Goal: Task Accomplishment & Management: Use online tool/utility

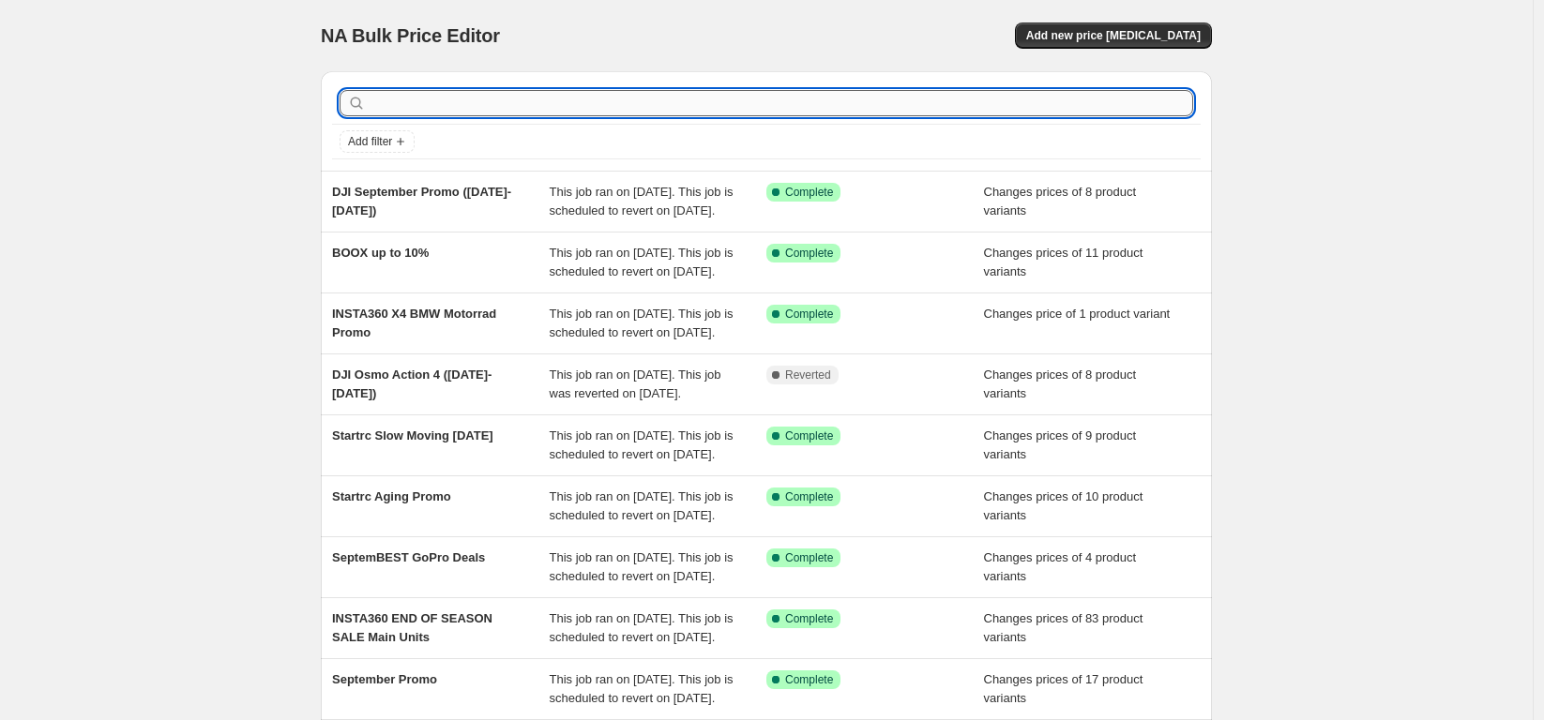
click at [468, 98] on input "text" at bounding box center [780, 103] width 823 height 26
type input "ecoflow"
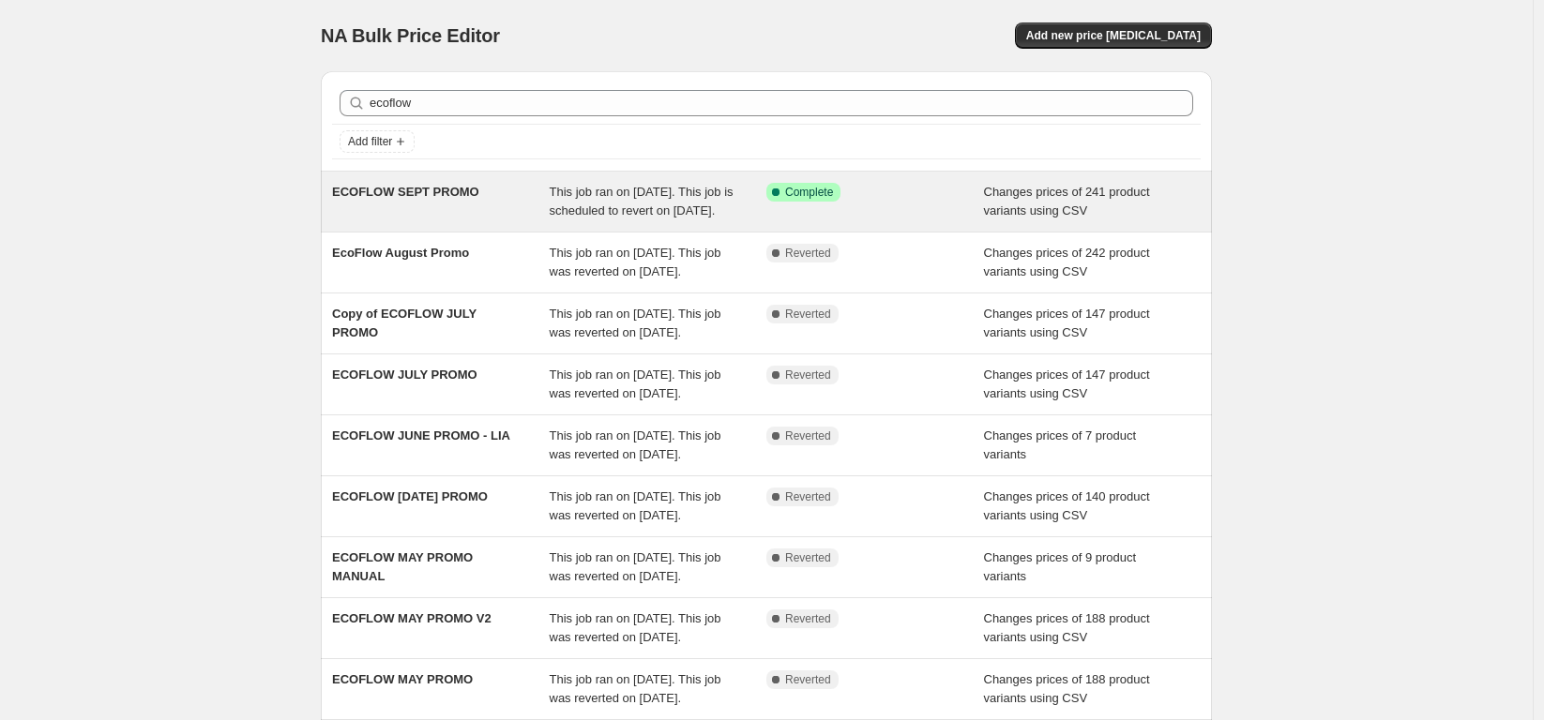
click at [673, 198] on span "This job ran on [DATE]. This job is scheduled to revert on [DATE]." at bounding box center [642, 201] width 184 height 33
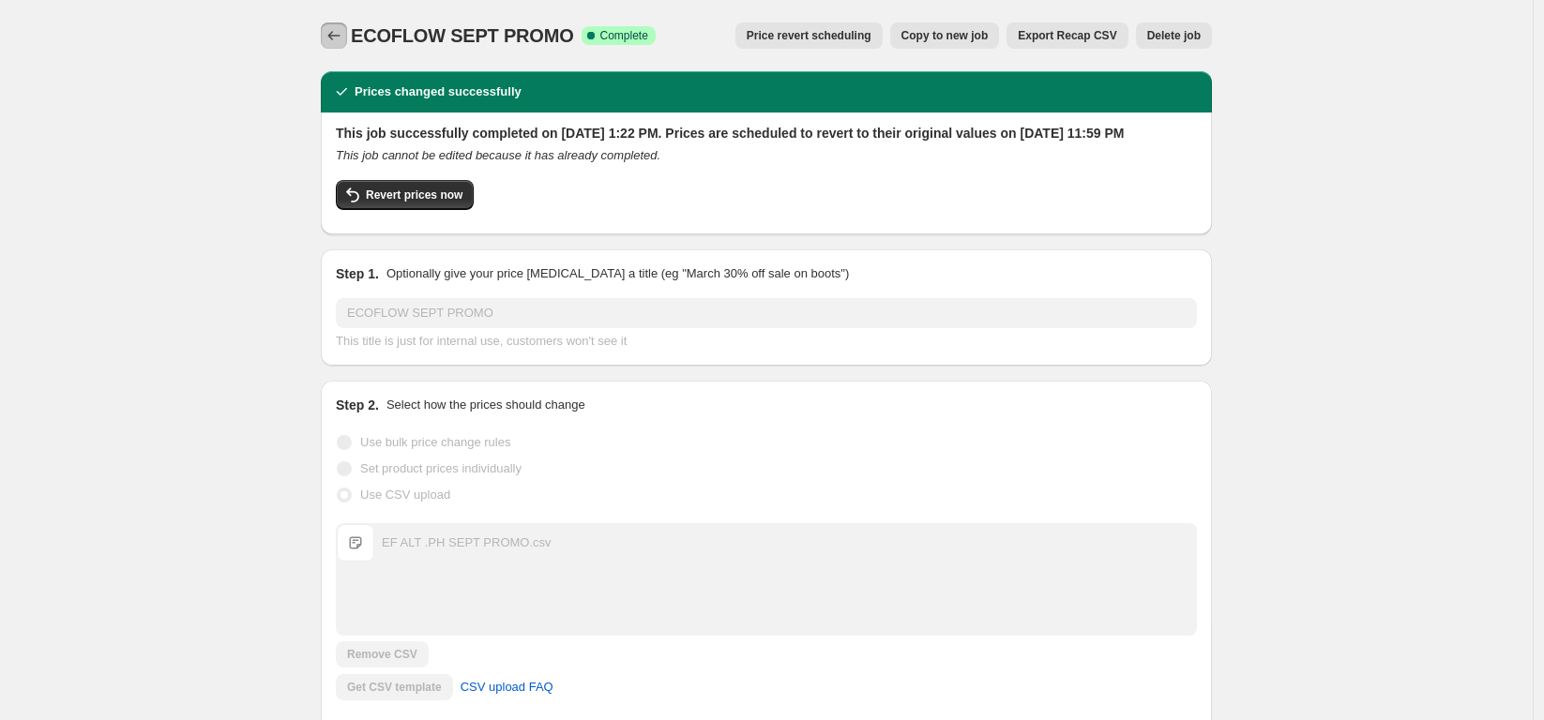
click at [340, 36] on icon "Price change jobs" at bounding box center [334, 35] width 12 height 9
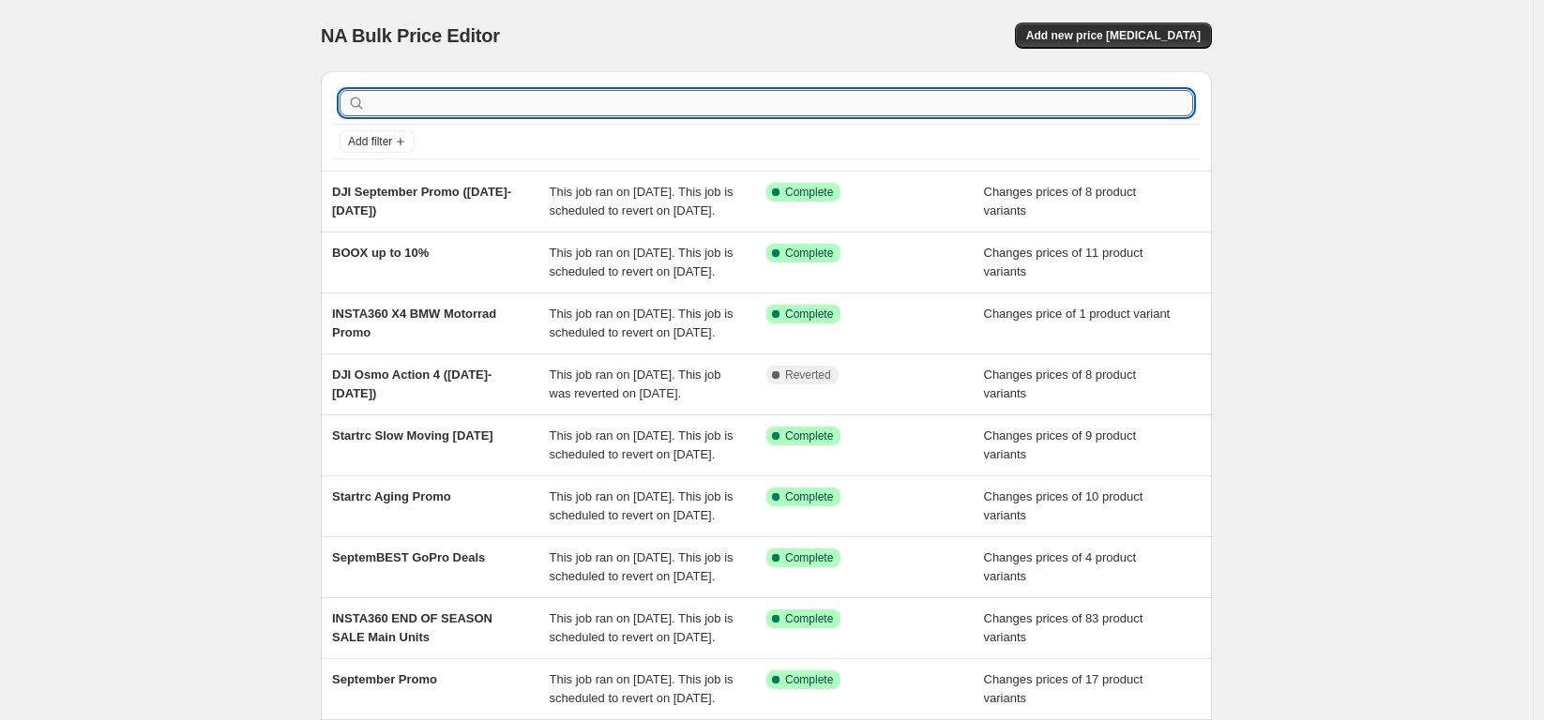
drag, startPoint x: 497, startPoint y: 106, endPoint x: 499, endPoint y: 96, distance: 10.5
click at [497, 106] on input "text" at bounding box center [780, 103] width 823 height 26
type input "ecoflow"
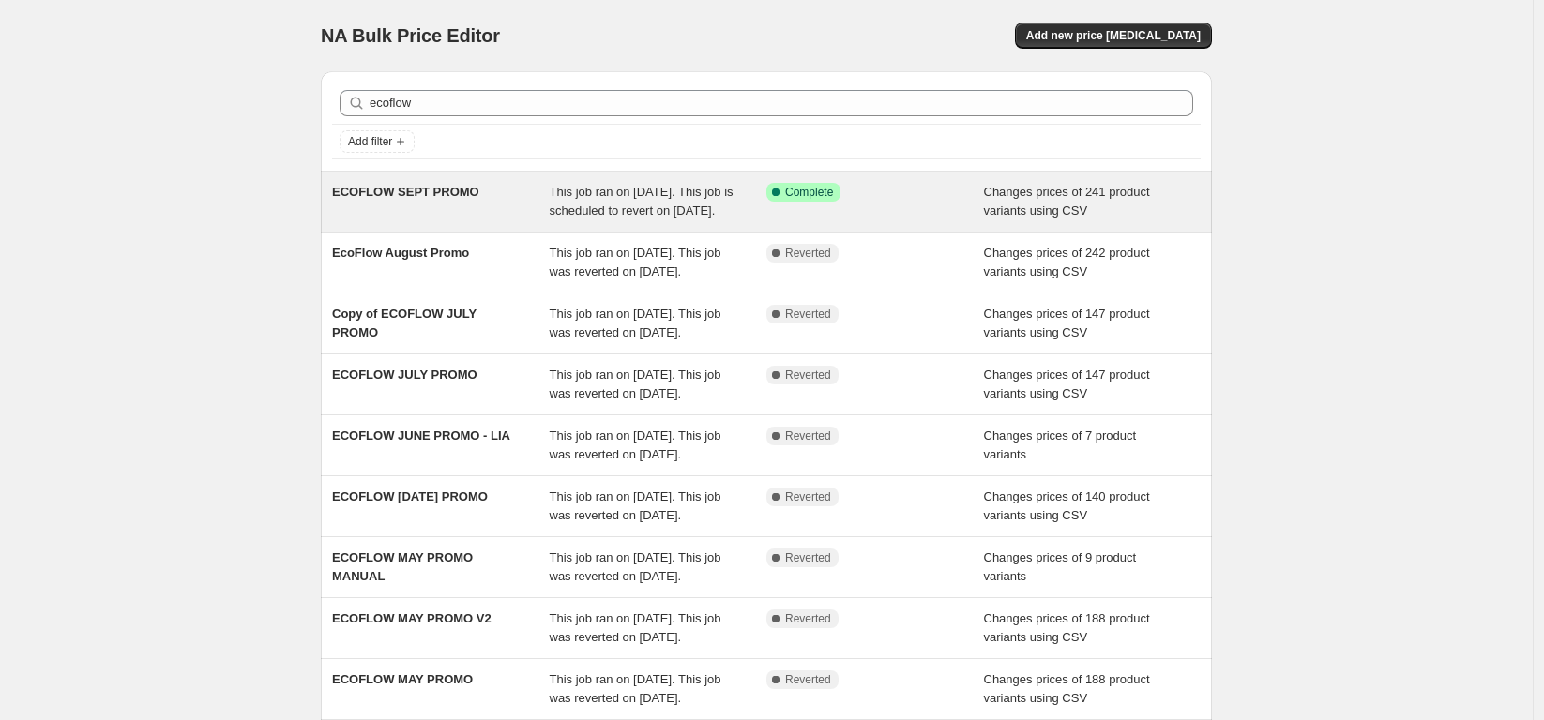
click at [475, 198] on span "ECOFLOW SEPT PROMO" at bounding box center [405, 192] width 147 height 14
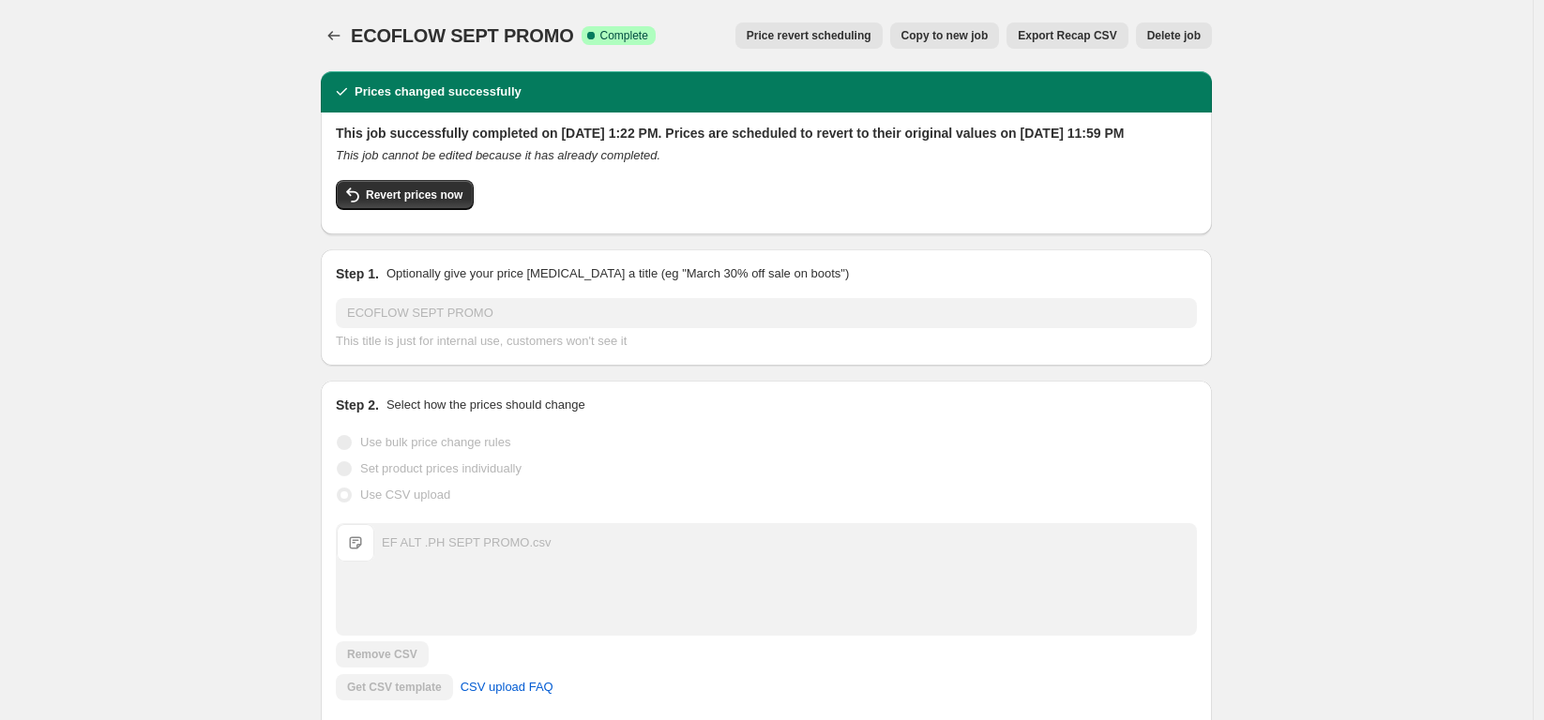
click at [957, 39] on span "Copy to new job" at bounding box center [944, 35] width 87 height 15
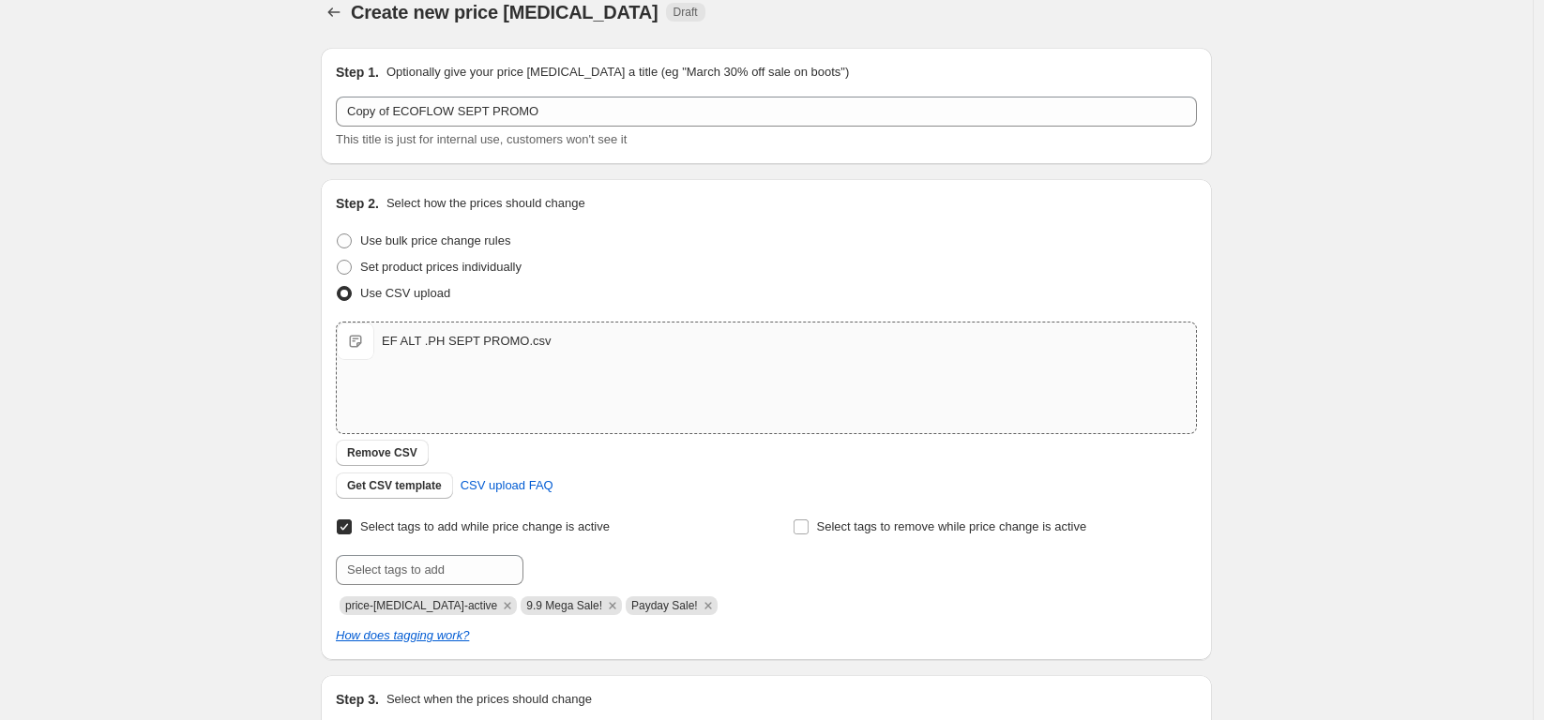
scroll to position [33, 0]
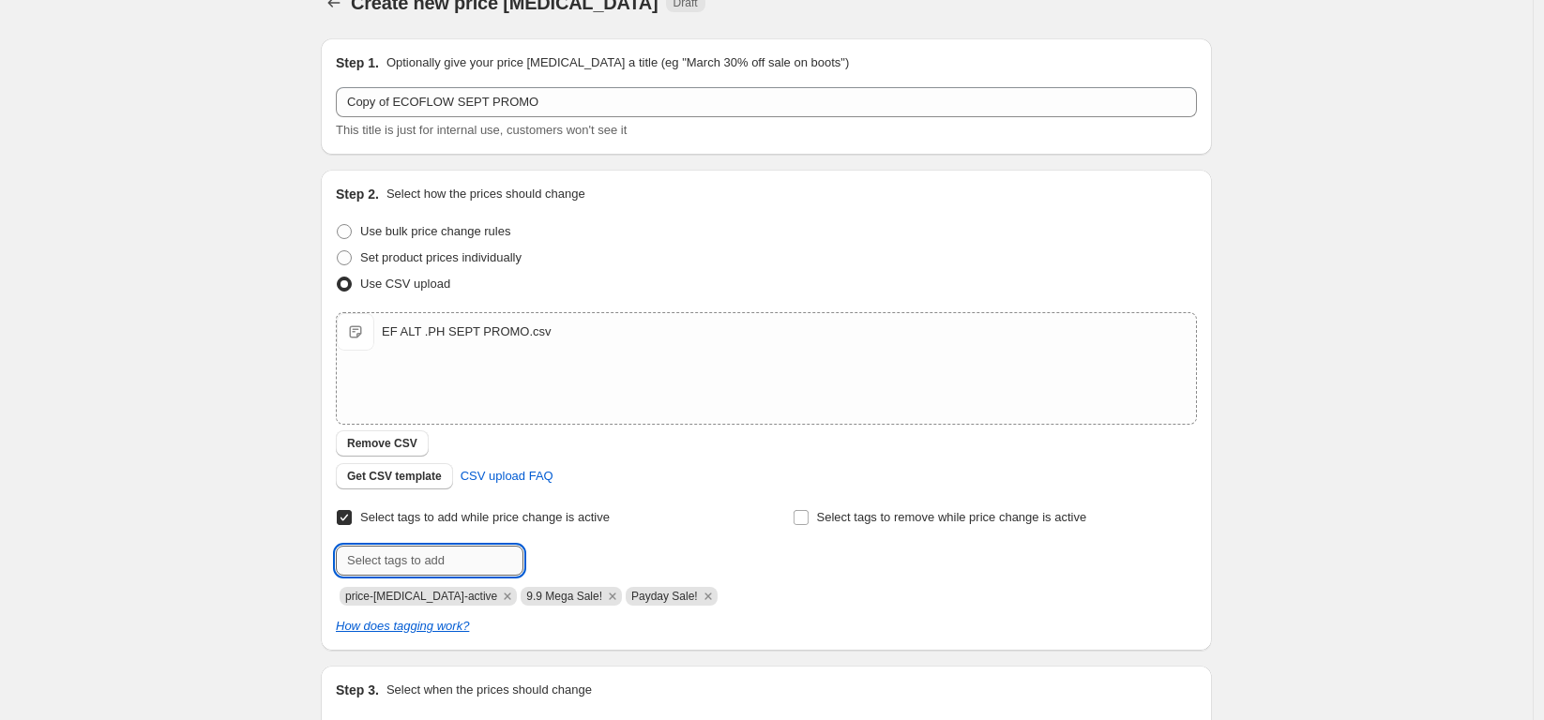
click at [457, 558] on input "text" at bounding box center [430, 561] width 188 height 30
type input "e"
type input "W"
type input "EcoFlow Deals"
click at [585, 555] on span "EcoFlow Deal..." at bounding box center [606, 558] width 83 height 13
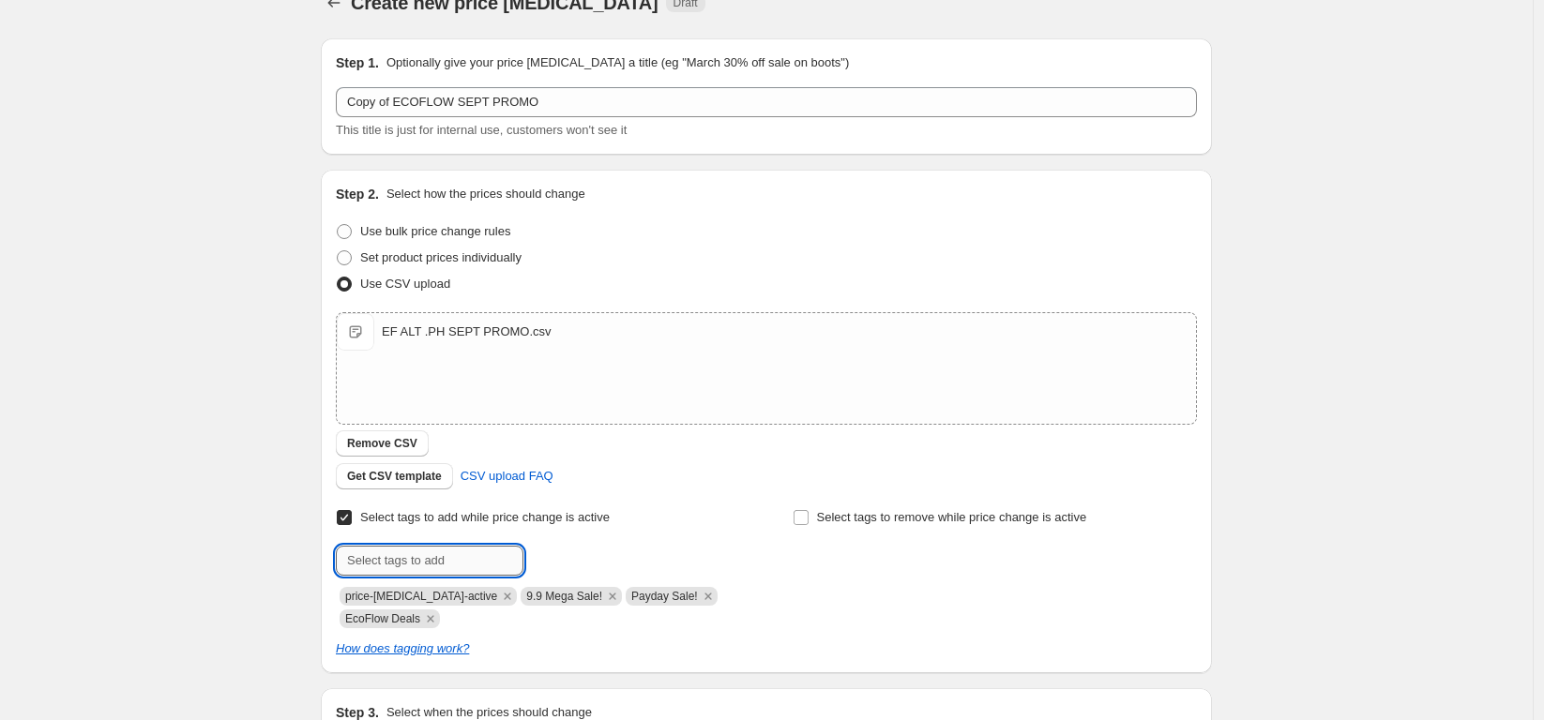
click at [430, 567] on input "text" at bounding box center [430, 561] width 188 height 30
drag, startPoint x: 284, startPoint y: 612, endPoint x: 339, endPoint y: 612, distance: 54.4
click at [294, 612] on div "Create new price [MEDICAL_DATA]. This page is ready Create new price [MEDICAL_D…" at bounding box center [766, 465] width 1532 height 997
drag, startPoint x: 434, startPoint y: 619, endPoint x: 431, endPoint y: 583, distance: 35.7
click at [437, 619] on icon "Remove EcoFlow Deals" at bounding box center [430, 618] width 17 height 17
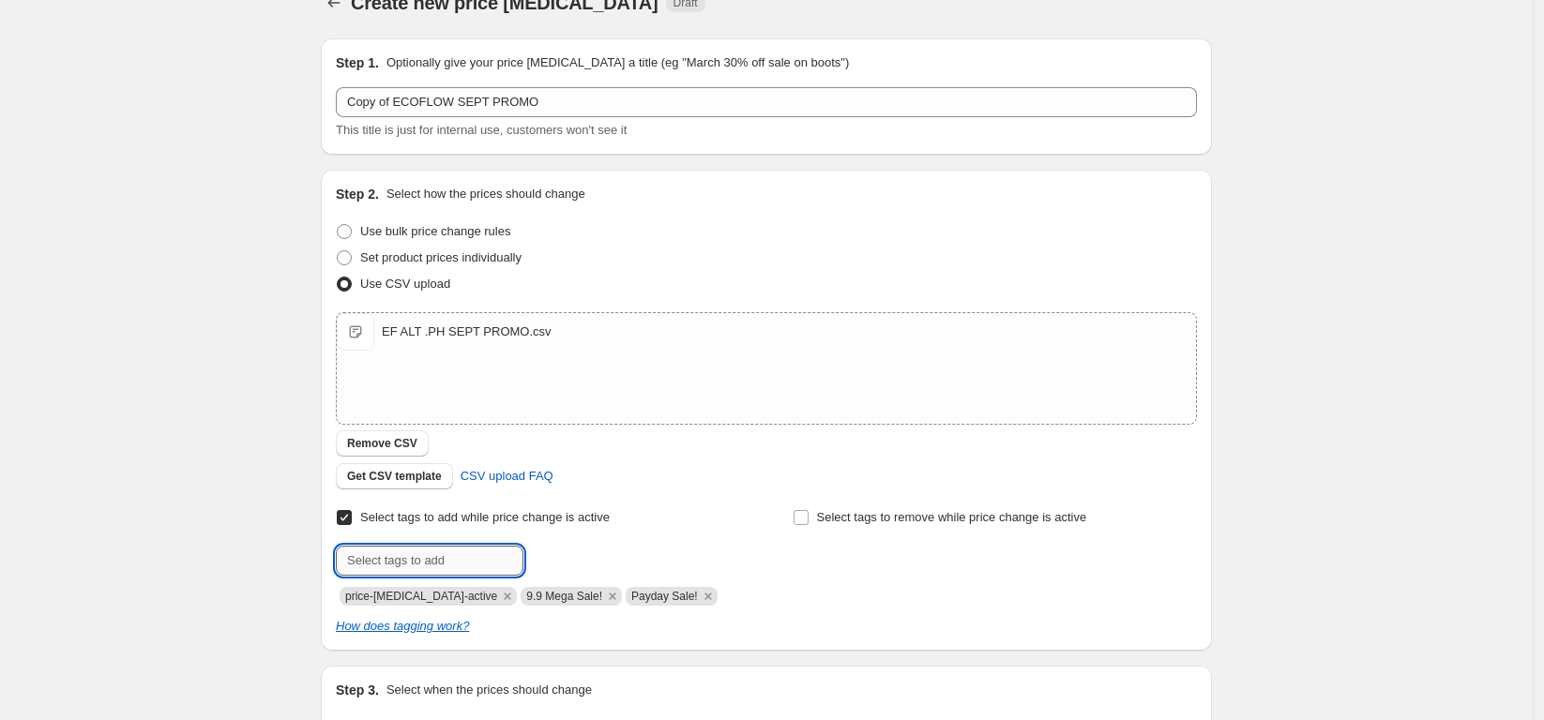
drag, startPoint x: 433, startPoint y: 560, endPoint x: 431, endPoint y: 547, distance: 13.3
click at [433, 560] on input "text" at bounding box center [430, 561] width 188 height 30
type input "EcoFlow_Deals!"
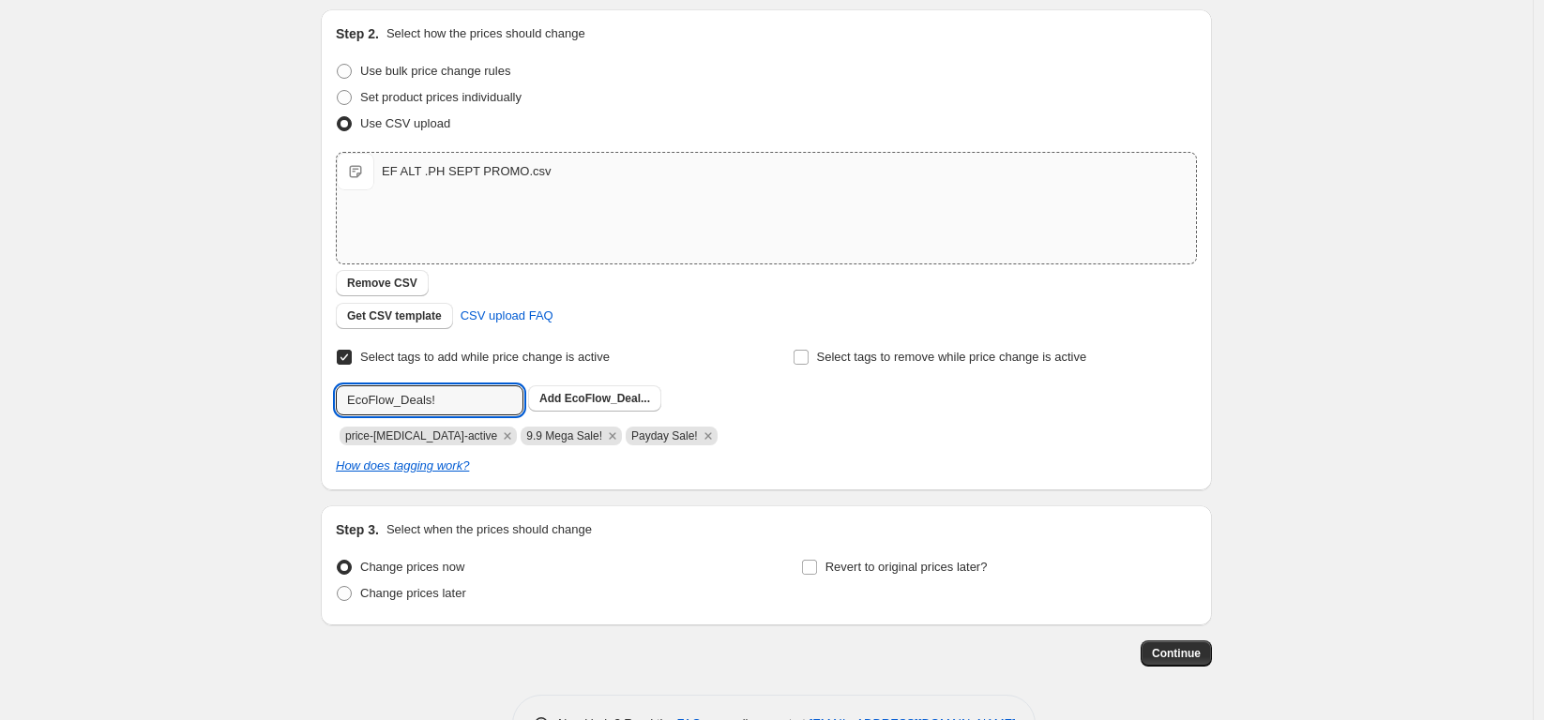
scroll to position [254, 0]
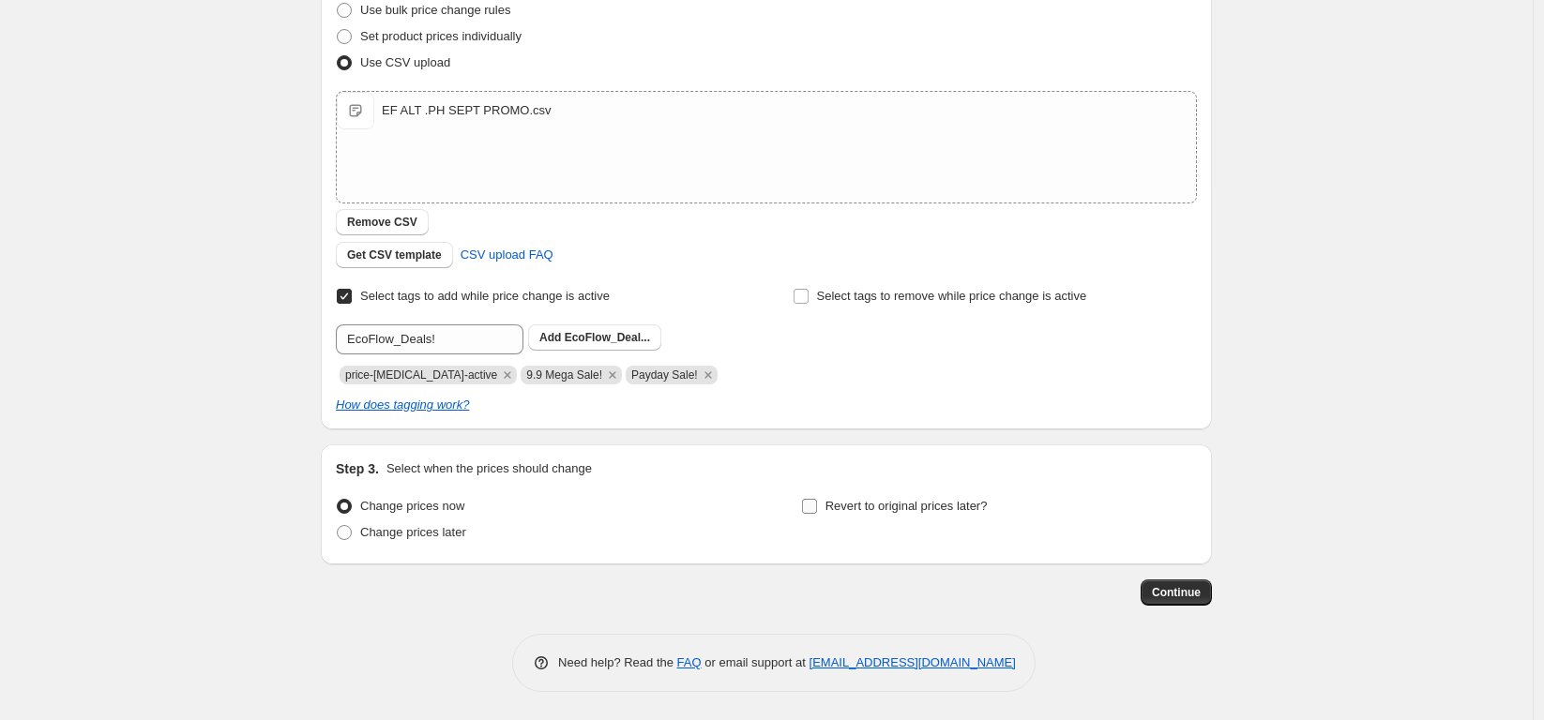
click at [872, 503] on span "Revert to original prices later?" at bounding box center [906, 506] width 162 height 14
click at [817, 503] on input "Revert to original prices later?" at bounding box center [809, 506] width 15 height 15
checkbox input "true"
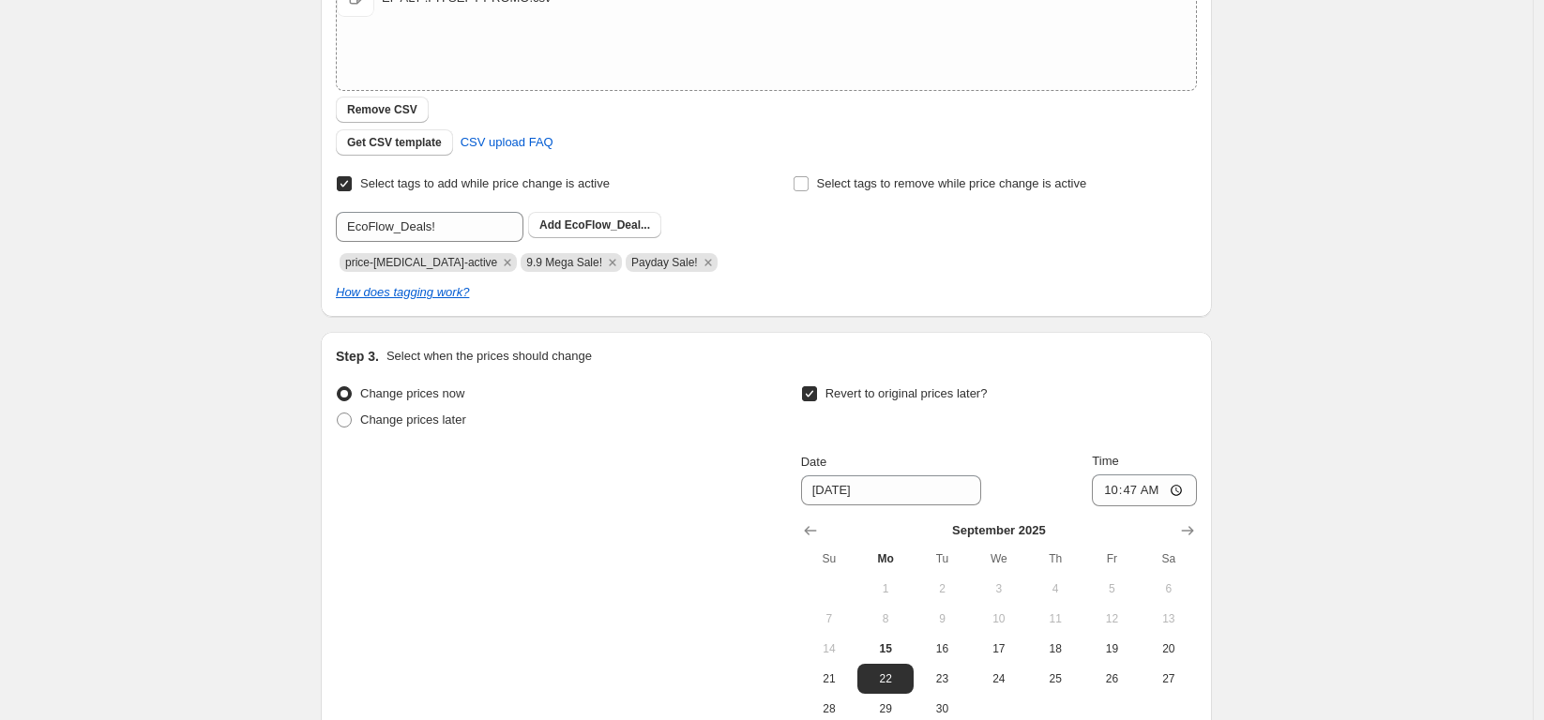
scroll to position [575, 0]
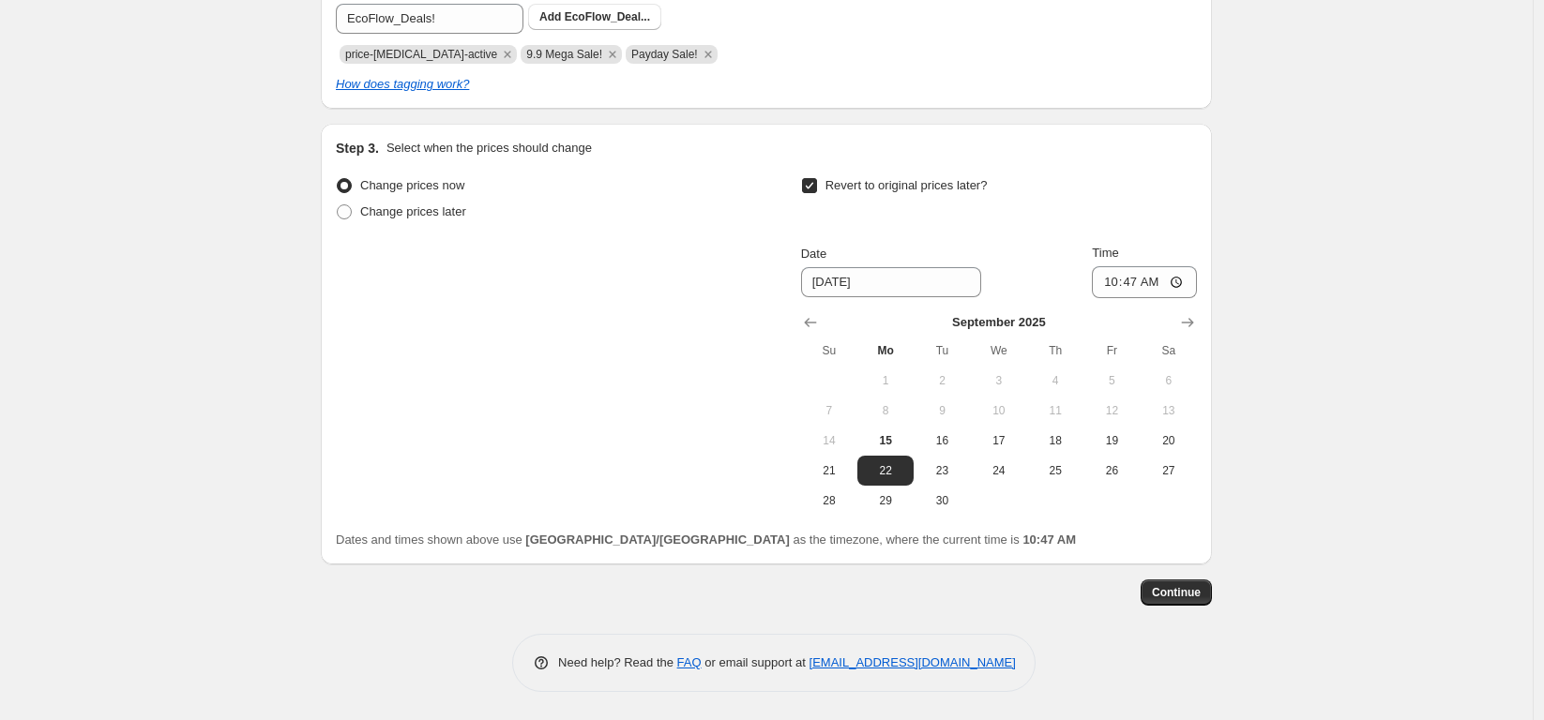
drag, startPoint x: 950, startPoint y: 503, endPoint x: 1010, endPoint y: 495, distance: 60.5
click at [952, 502] on span "30" at bounding box center [941, 500] width 41 height 15
type input "[DATE]"
drag, startPoint x: 1144, startPoint y: 282, endPoint x: 1162, endPoint y: 288, distance: 18.7
click at [1146, 282] on input "10:47" at bounding box center [1144, 282] width 105 height 32
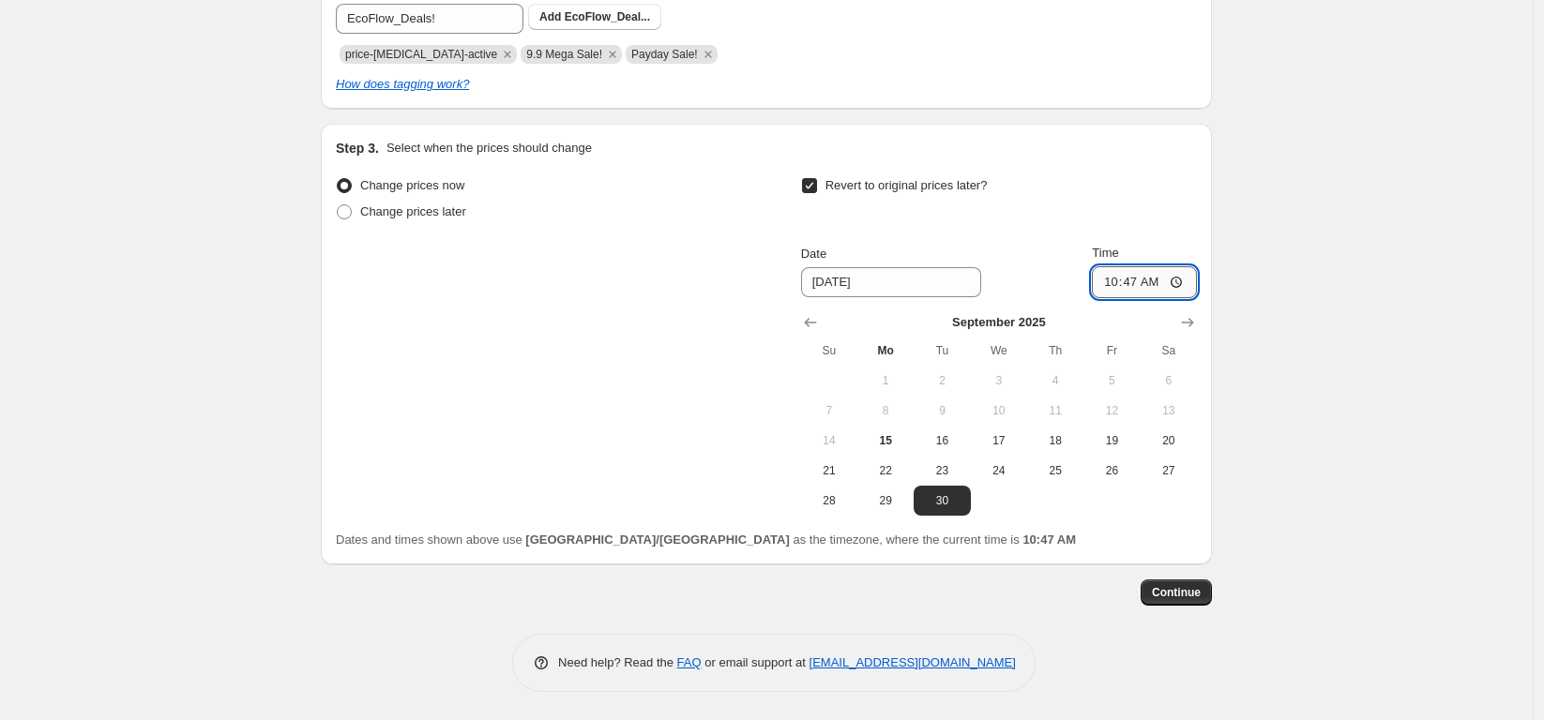
click at [1183, 277] on input "10:47" at bounding box center [1144, 282] width 105 height 32
type input "23:59"
click at [1352, 476] on div "Create new price [MEDICAL_DATA]. This page is ready Create new price [MEDICAL_D…" at bounding box center [766, 72] width 1532 height 1295
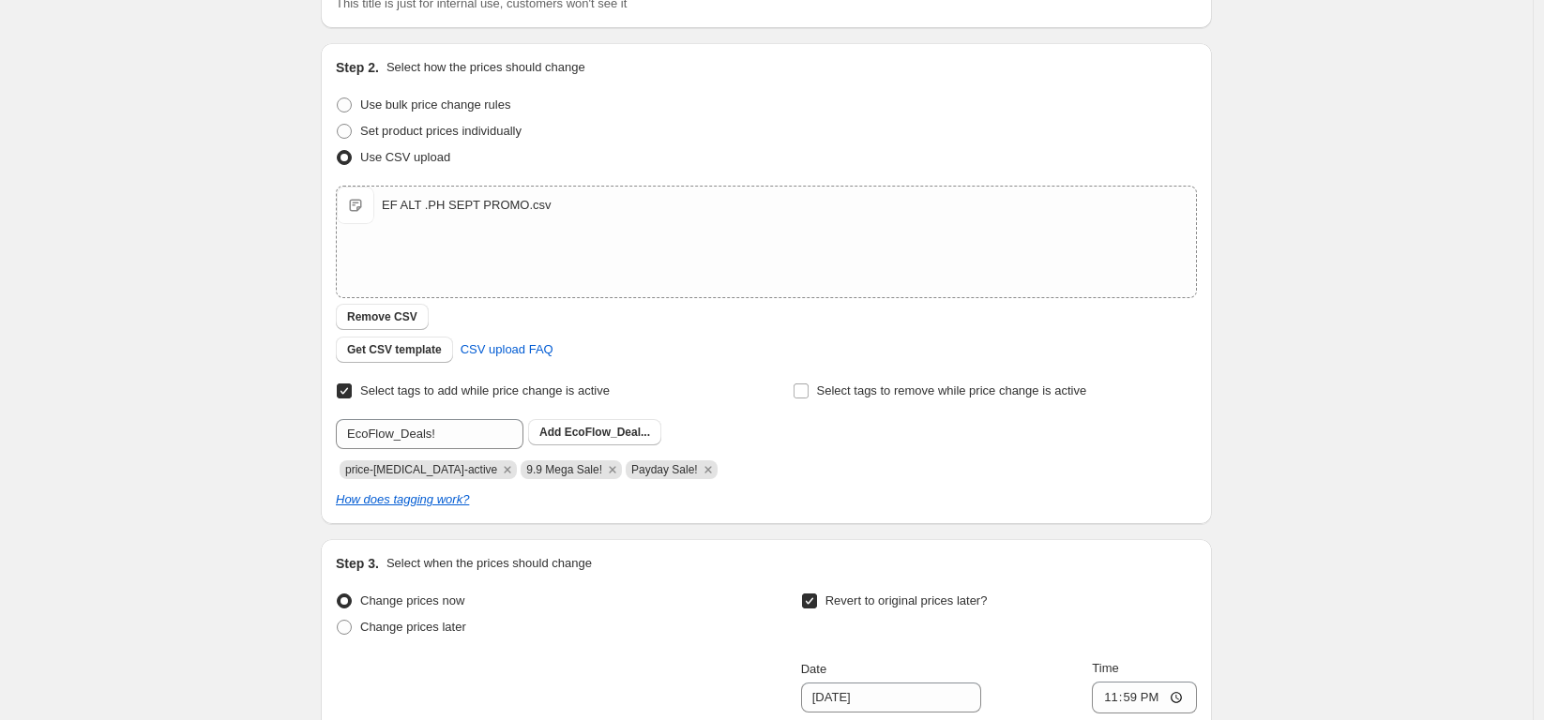
scroll to position [45, 0]
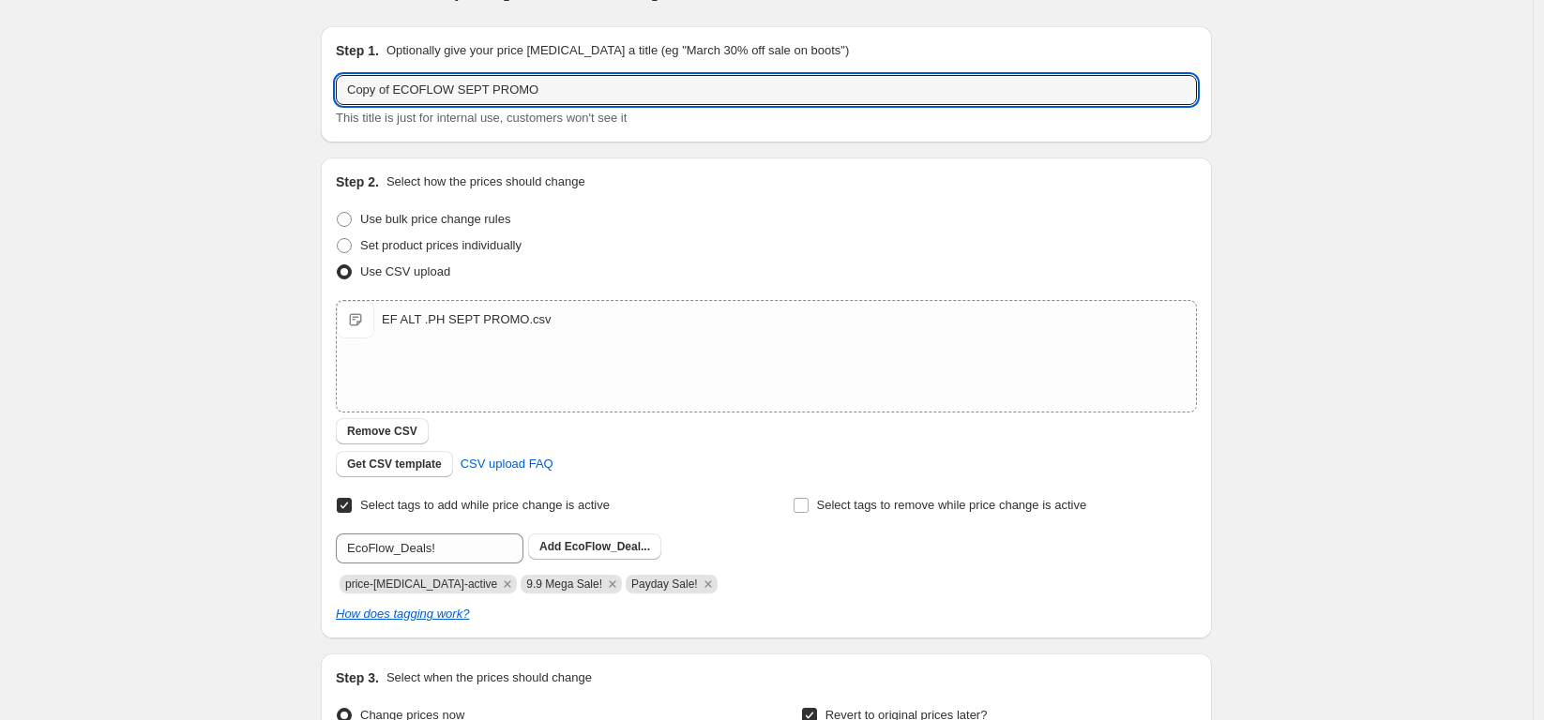
drag, startPoint x: 401, startPoint y: 91, endPoint x: 284, endPoint y: 90, distance: 117.2
click at [285, 92] on div "Create new price [MEDICAL_DATA]. This page is ready Create new price [MEDICAL_D…" at bounding box center [766, 602] width 1532 height 1295
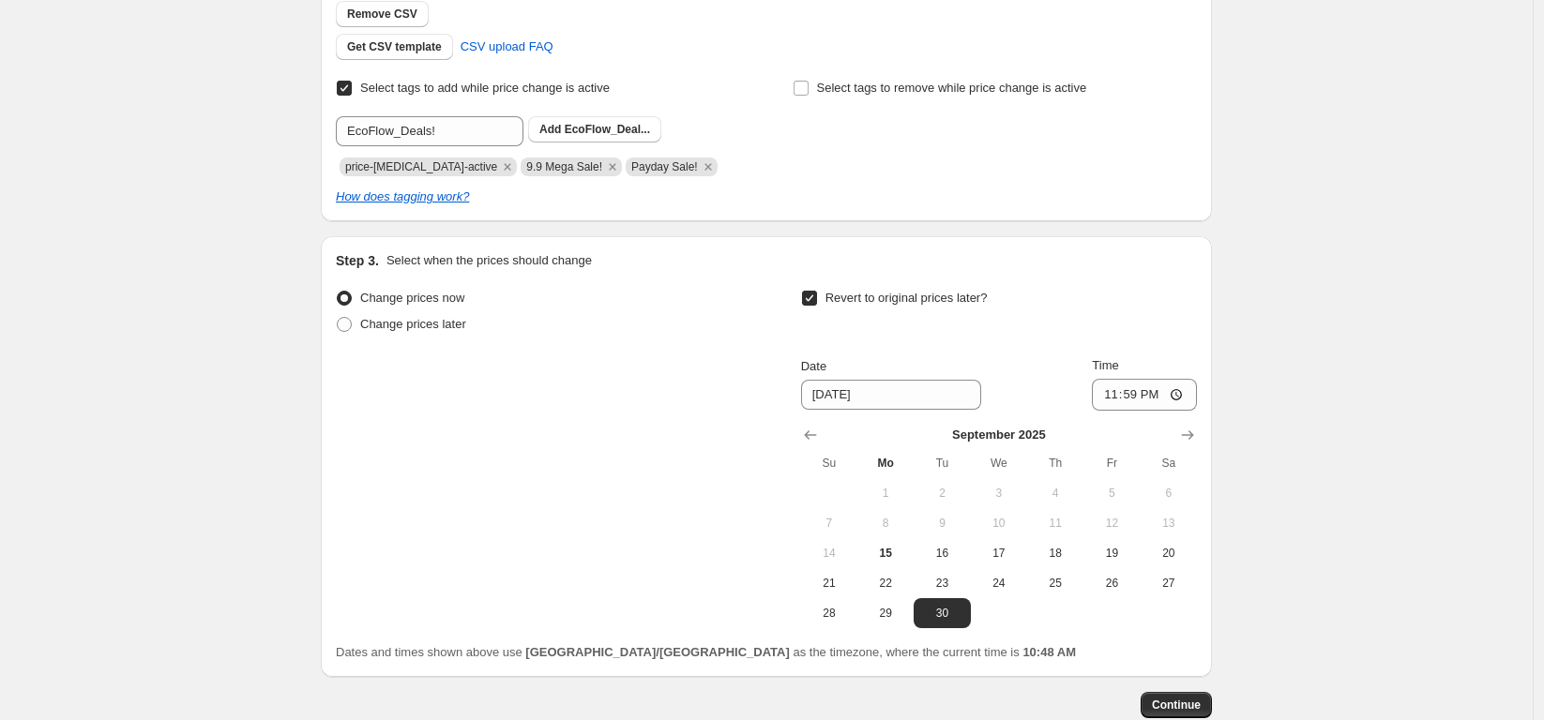
scroll to position [208, 0]
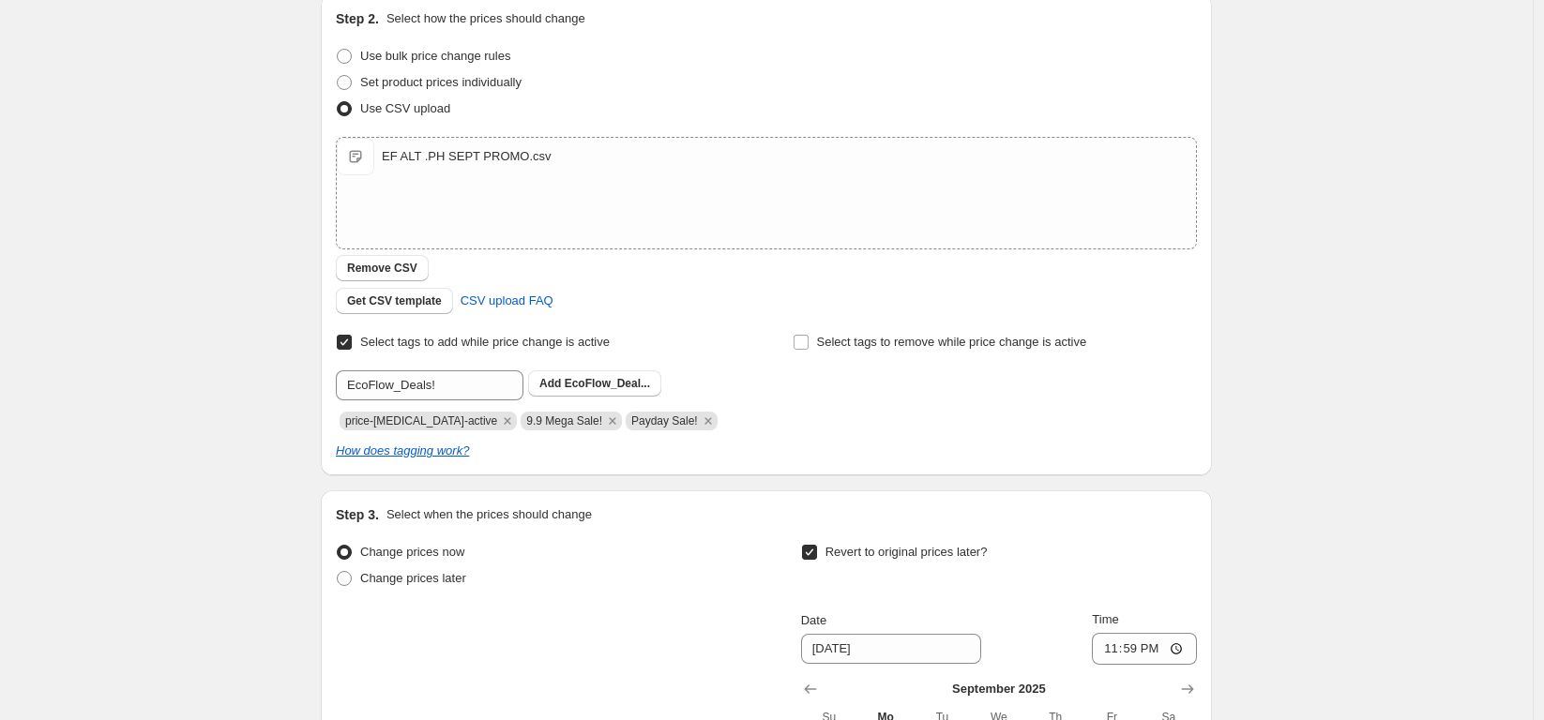
type input "ECOFLOW SEPT PROMO"
click at [559, 386] on b "Add" at bounding box center [550, 383] width 22 height 13
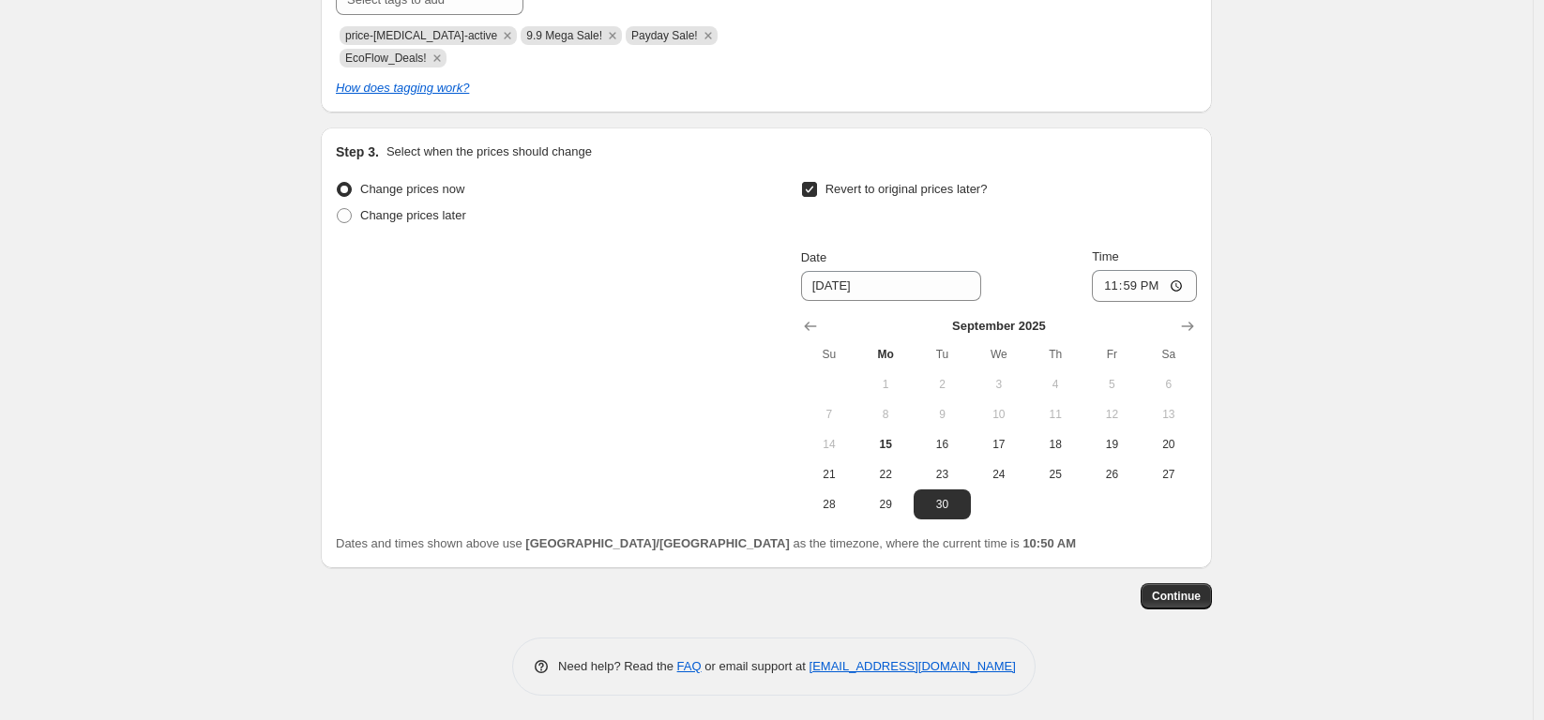
scroll to position [597, 0]
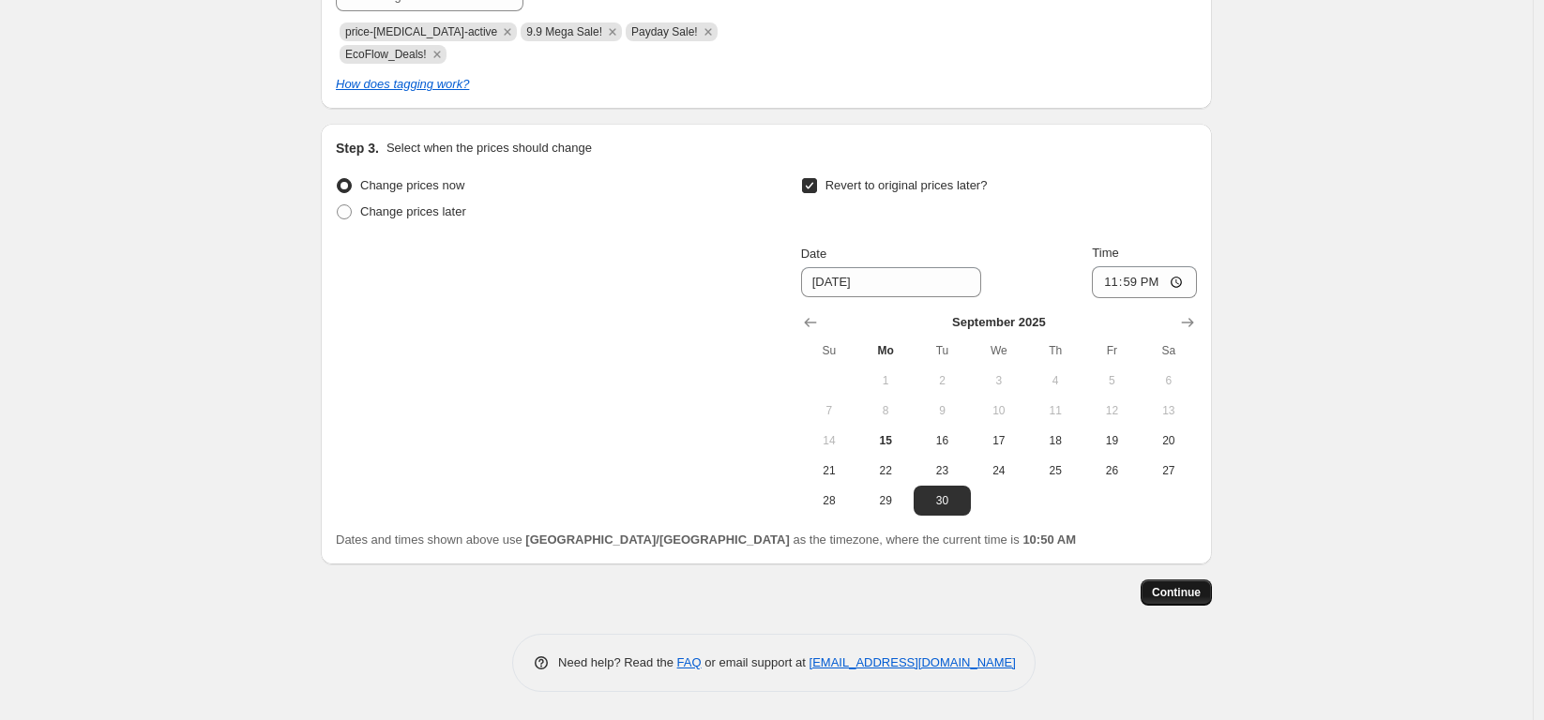
click at [1183, 589] on span "Continue" at bounding box center [1176, 592] width 49 height 15
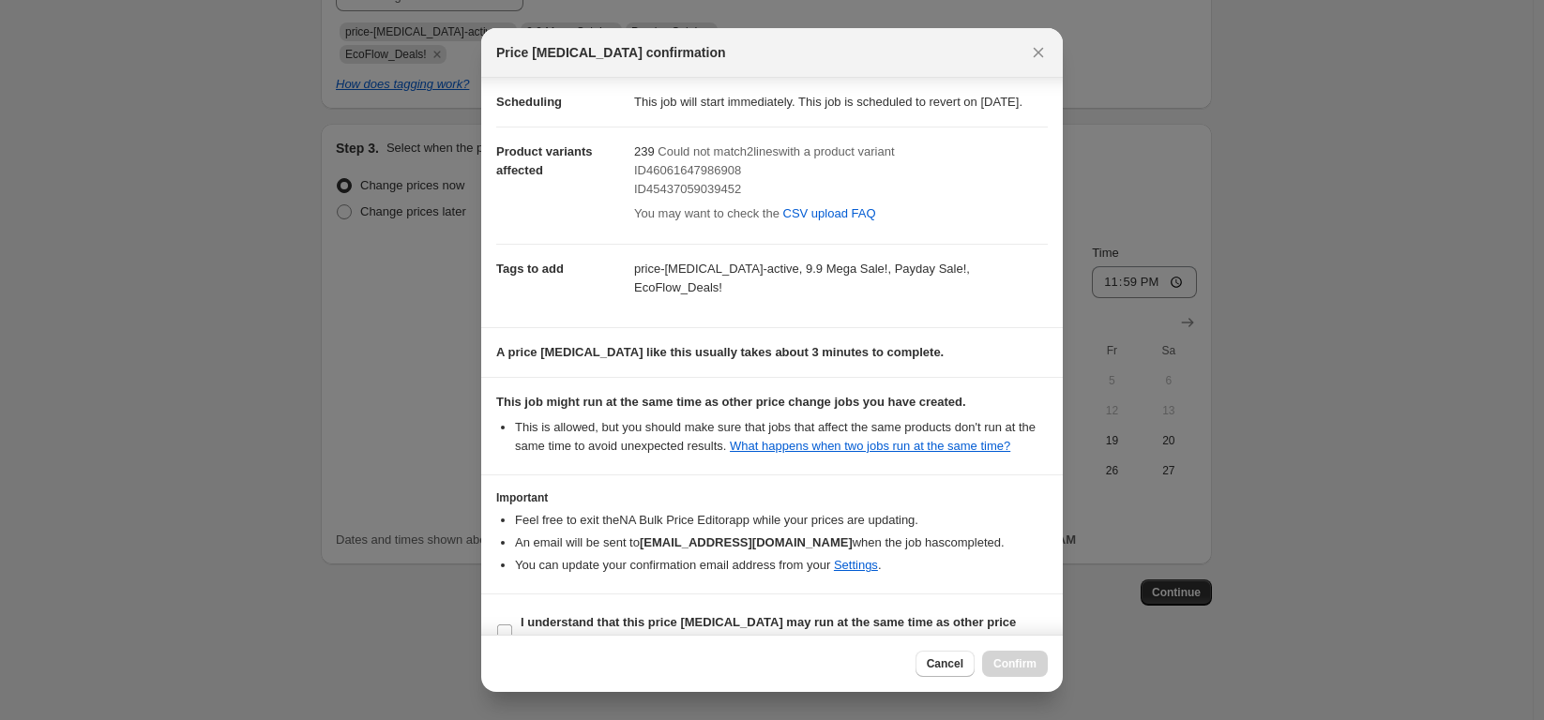
scroll to position [106, 0]
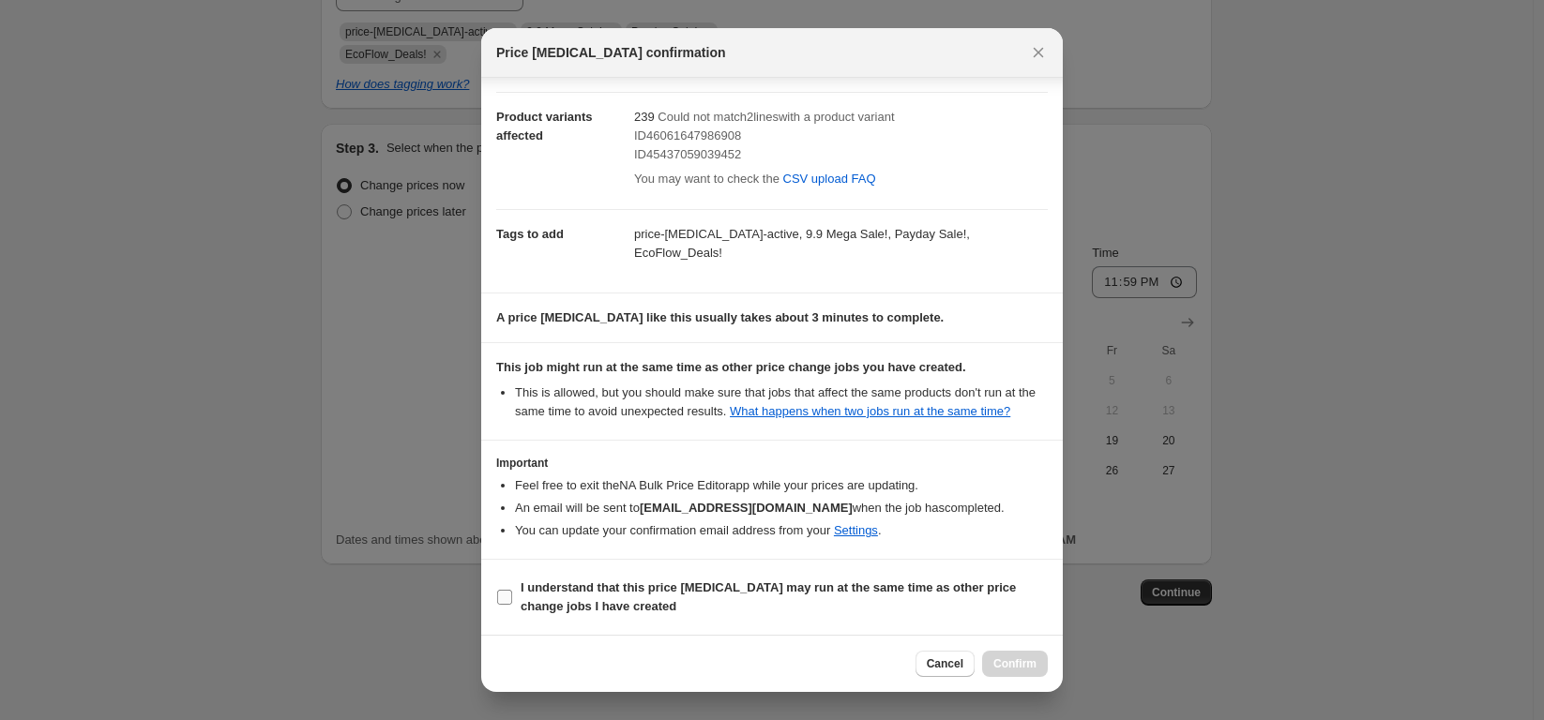
click at [509, 604] on input "I understand that this price [MEDICAL_DATA] may run at the same time as other p…" at bounding box center [504, 597] width 15 height 15
checkbox input "true"
drag, startPoint x: 1011, startPoint y: 665, endPoint x: 976, endPoint y: 631, distance: 48.4
click at [1011, 664] on span "Confirm" at bounding box center [1014, 663] width 43 height 15
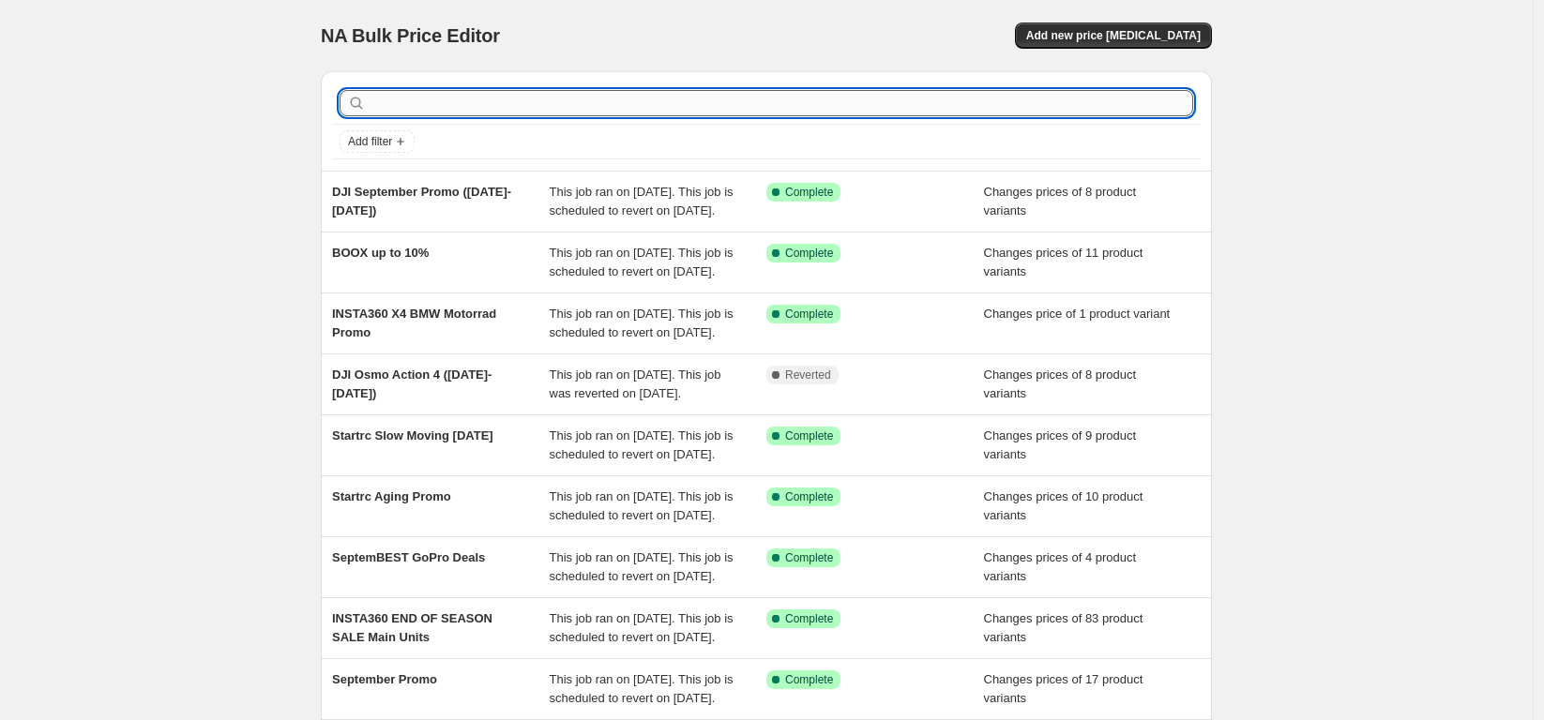
click at [693, 98] on input "text" at bounding box center [780, 103] width 823 height 26
type input "ecoflow"
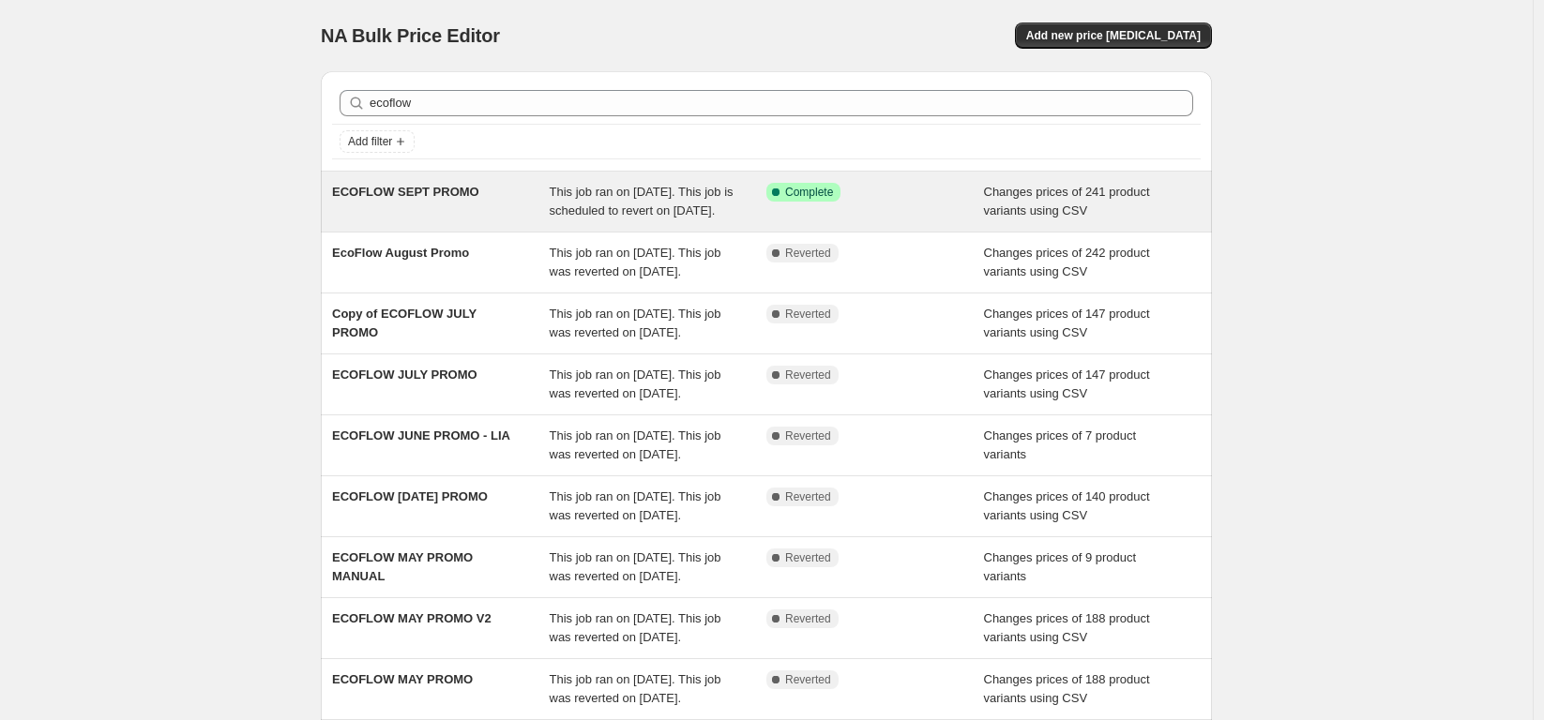
click at [820, 204] on div "Success Complete Complete" at bounding box center [875, 202] width 218 height 38
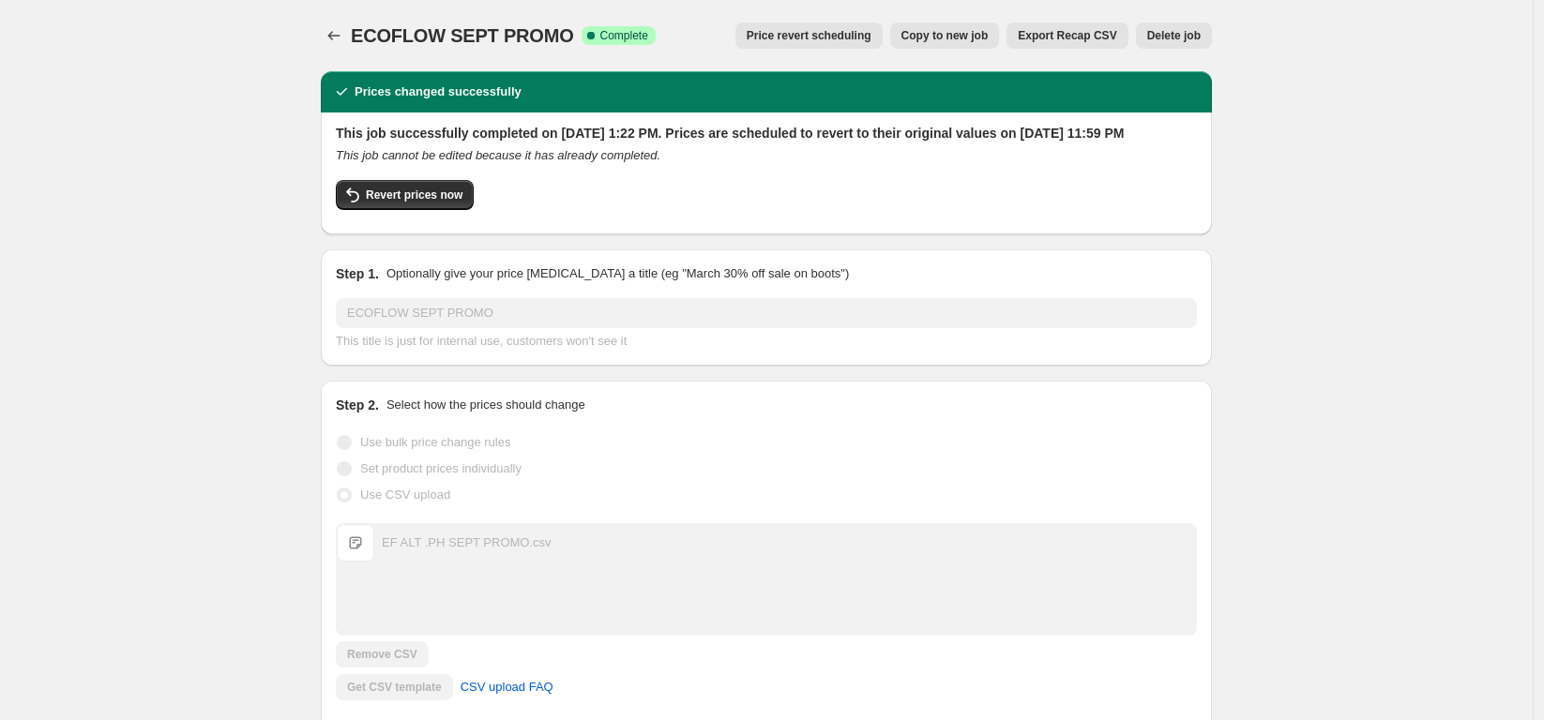
drag, startPoint x: 423, startPoint y: 215, endPoint x: 810, endPoint y: 173, distance: 389.6
click at [947, 218] on div "Revert prices now" at bounding box center [766, 199] width 861 height 39
click at [446, 203] on span "Revert prices now" at bounding box center [414, 195] width 97 height 15
checkbox input "false"
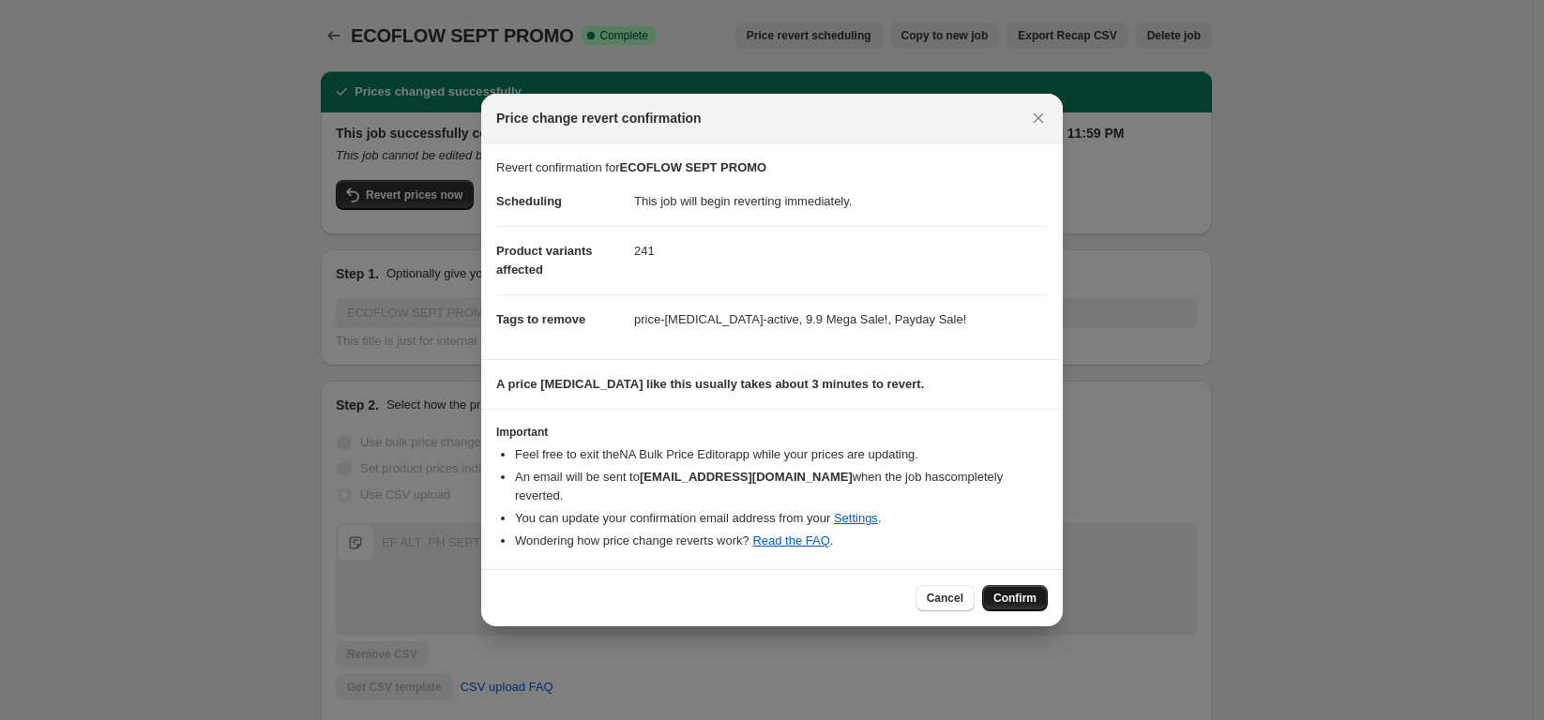
click at [1021, 591] on span "Confirm" at bounding box center [1014, 598] width 43 height 15
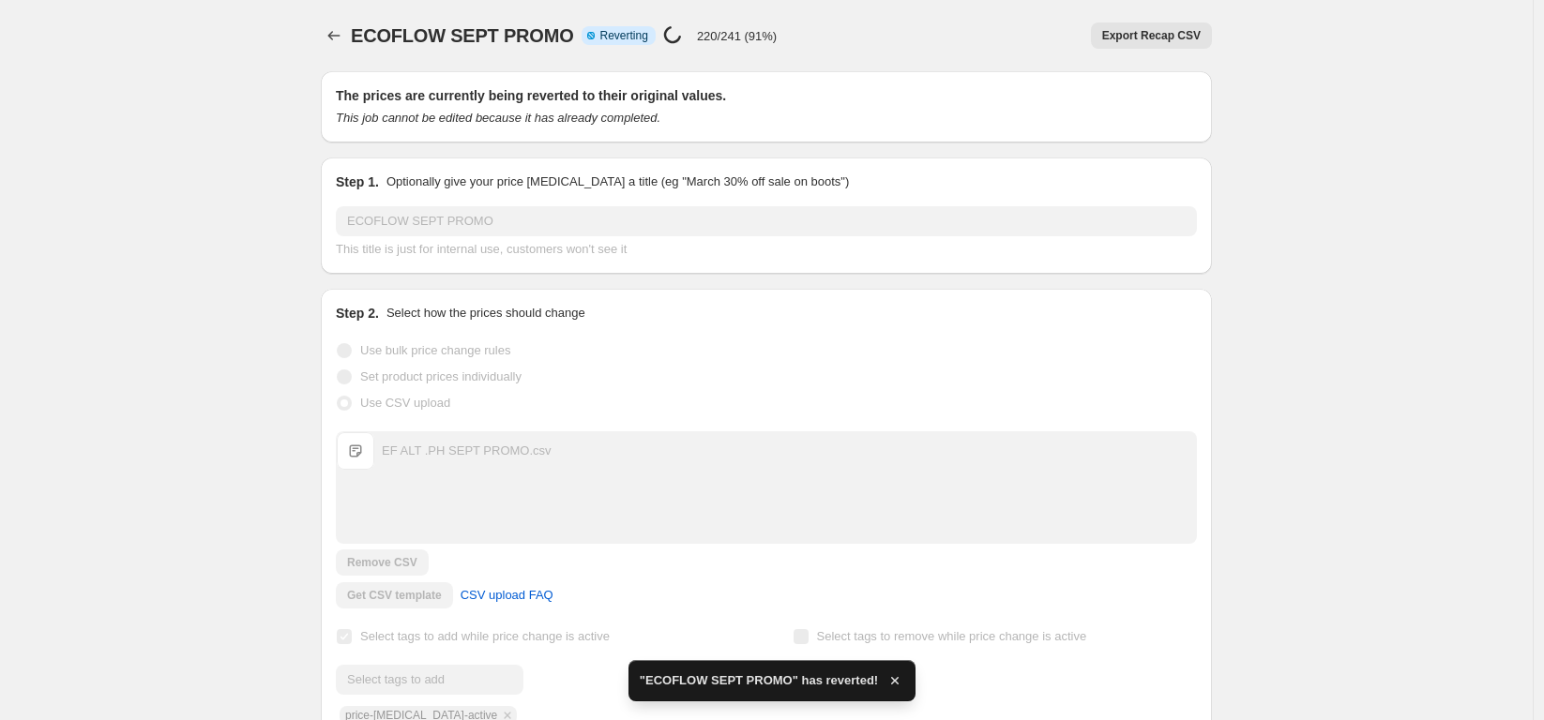
checkbox input "true"
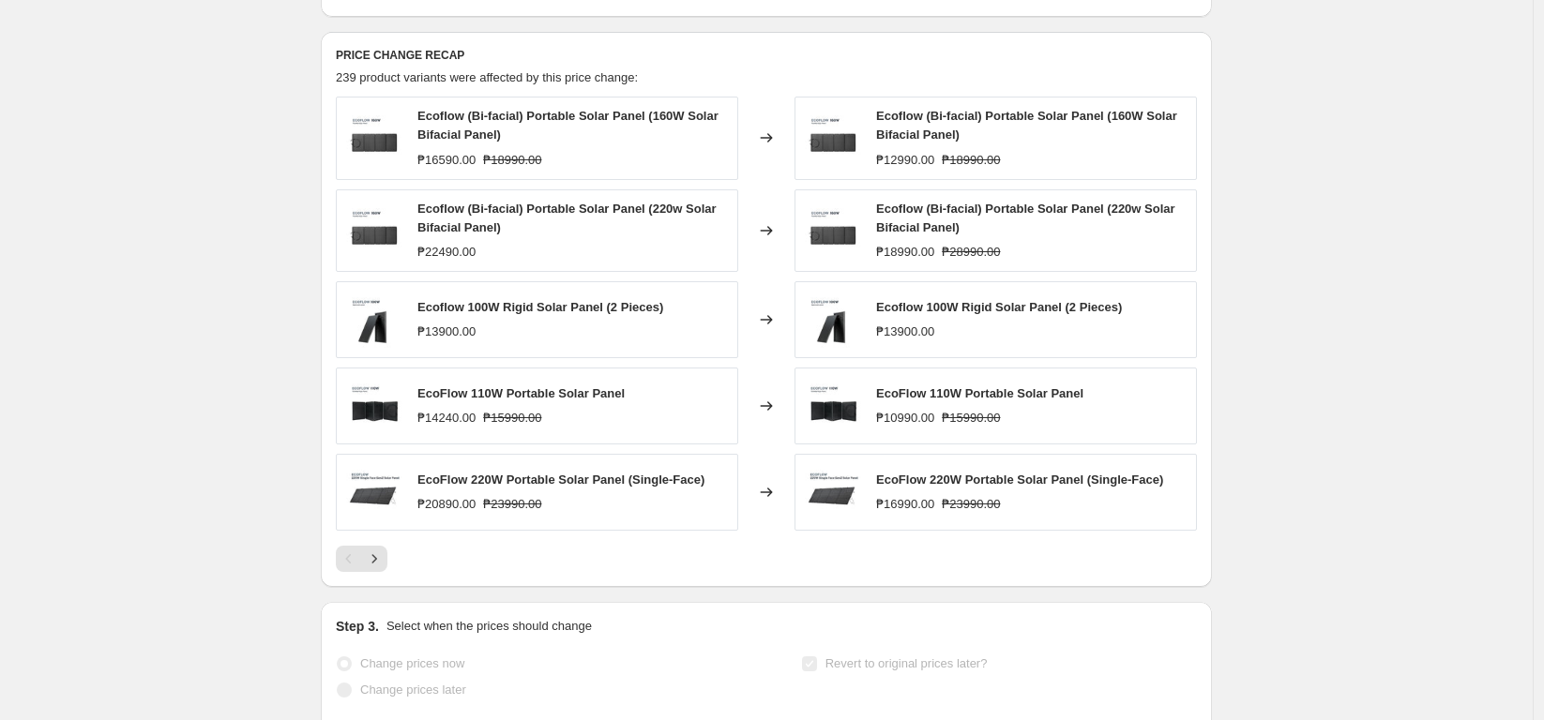
scroll to position [946, 0]
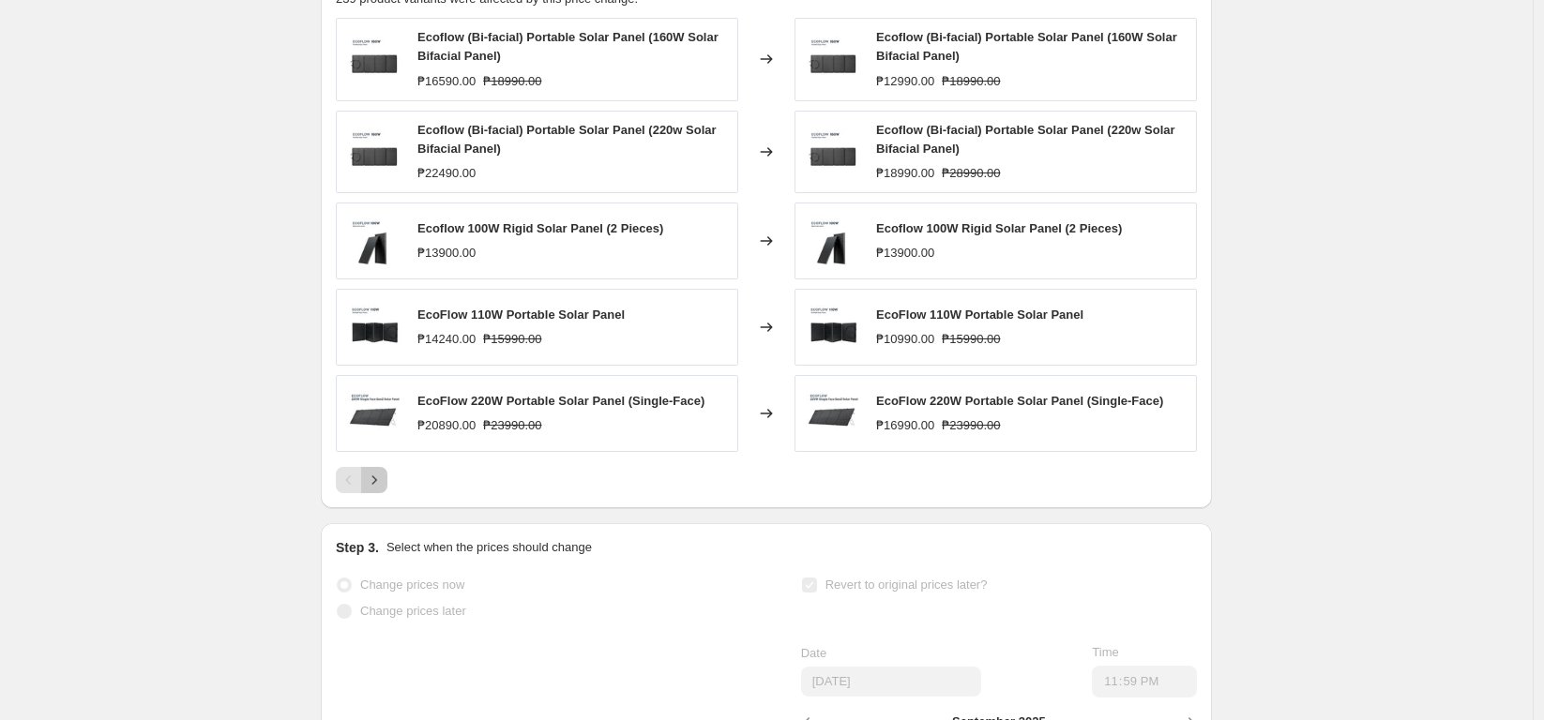
click at [380, 490] on icon "Next" at bounding box center [374, 480] width 19 height 19
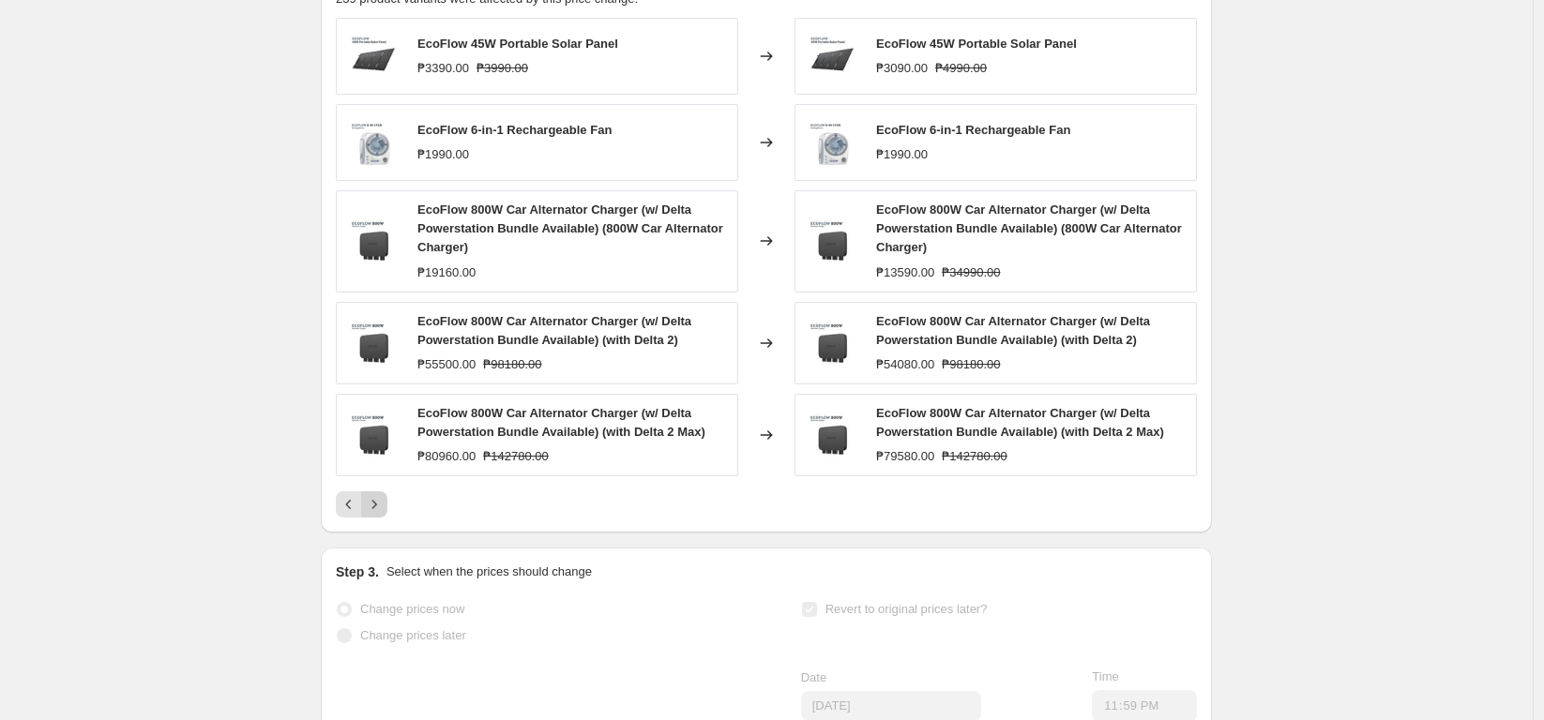
click at [381, 514] on icon "Next" at bounding box center [374, 504] width 19 height 19
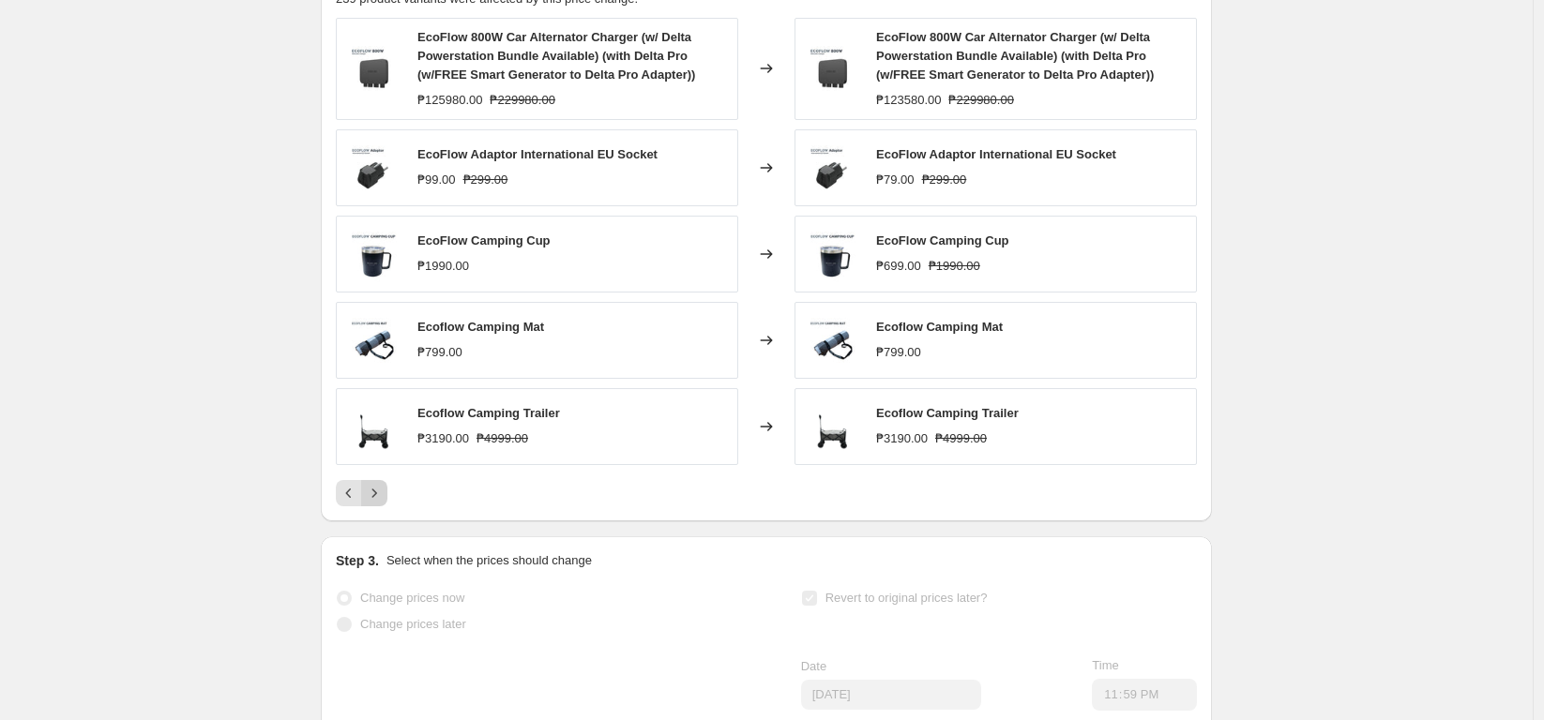
click at [383, 506] on button "Next" at bounding box center [374, 493] width 26 height 26
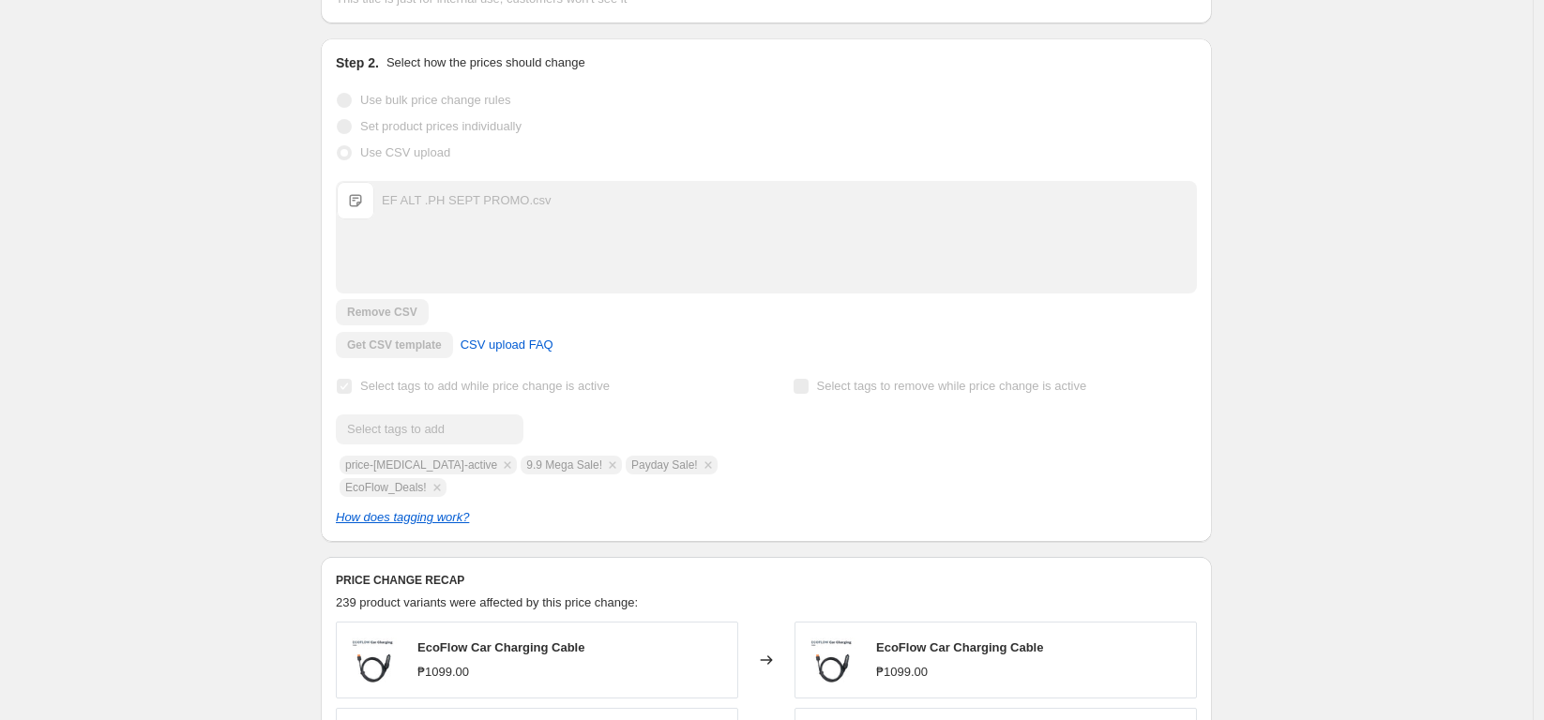
scroll to position [24, 0]
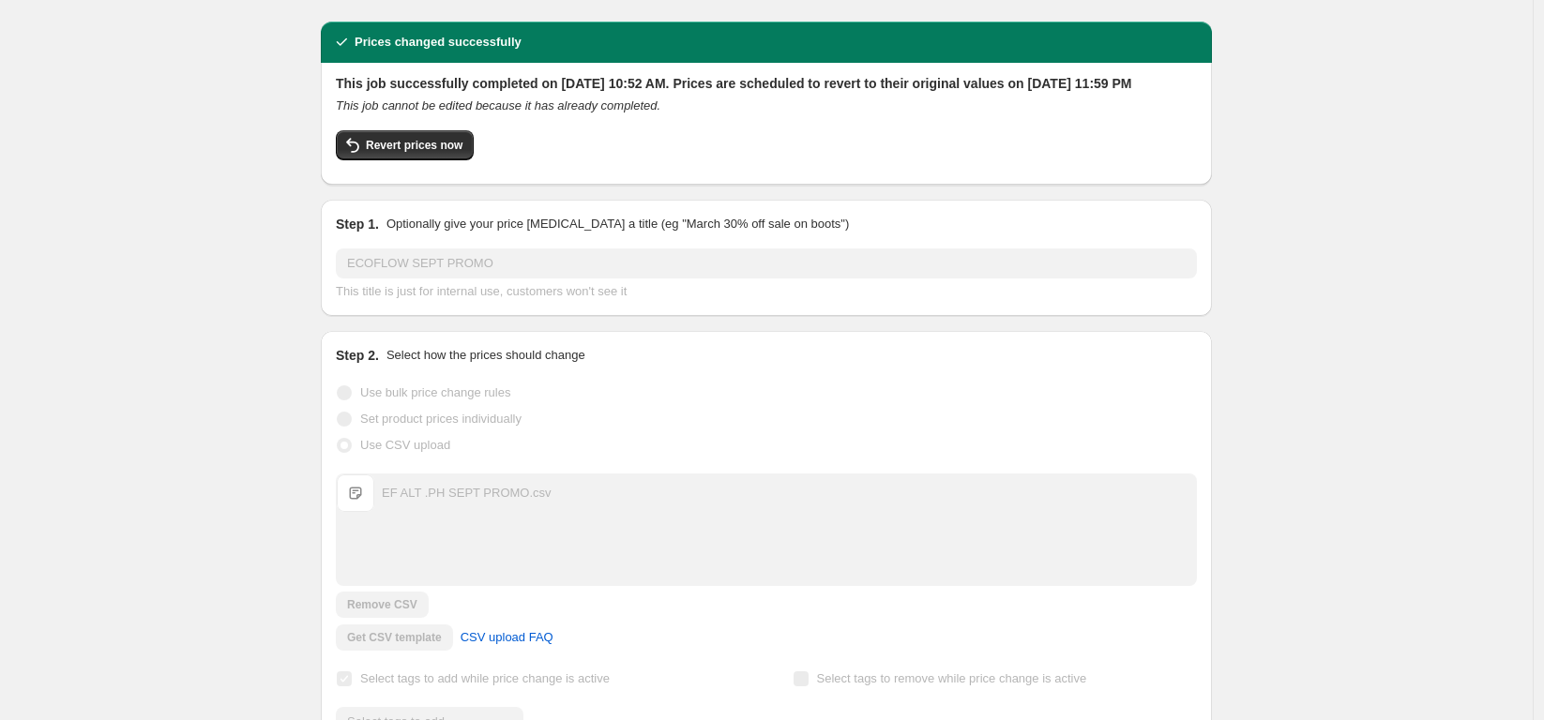
scroll to position [23, 0]
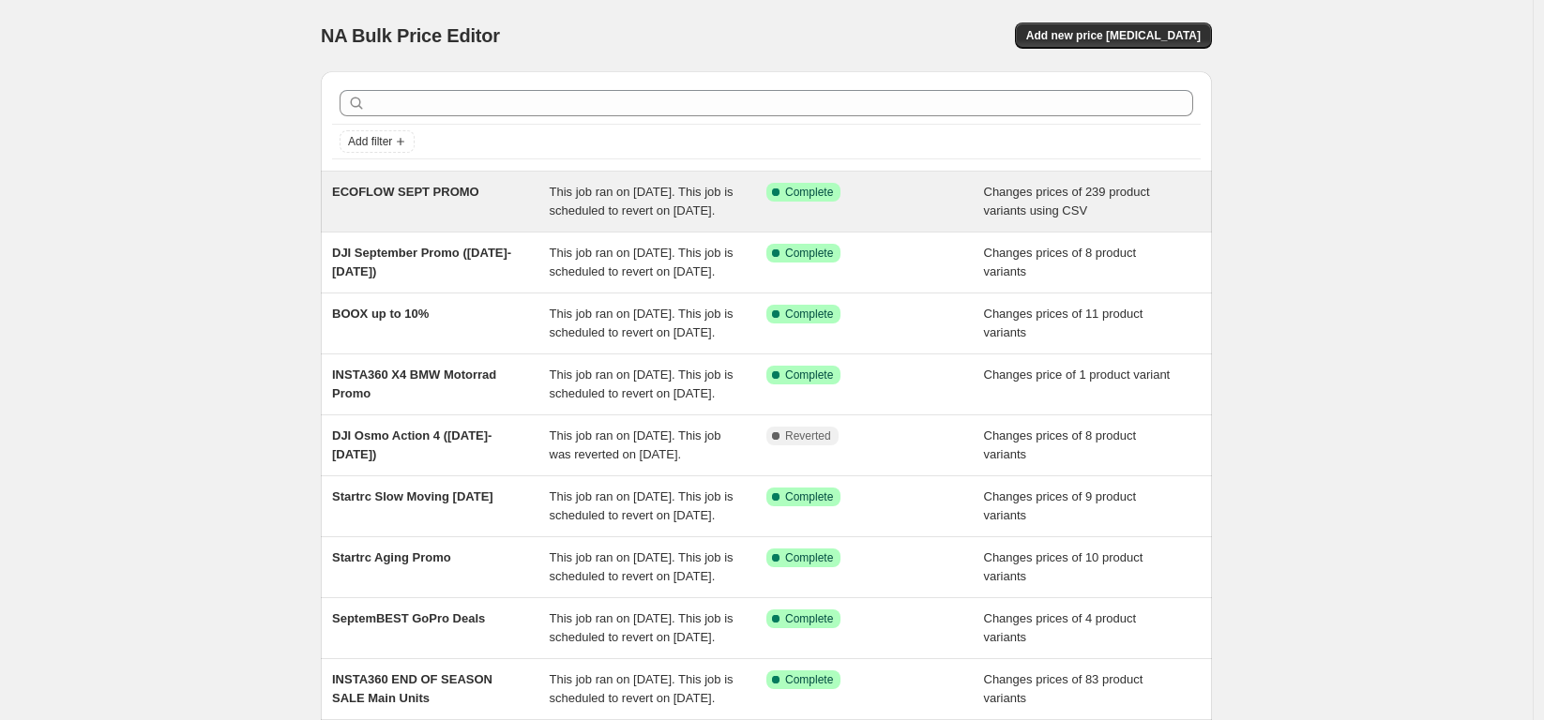
click at [926, 207] on div "Success Complete Complete" at bounding box center [875, 202] width 218 height 38
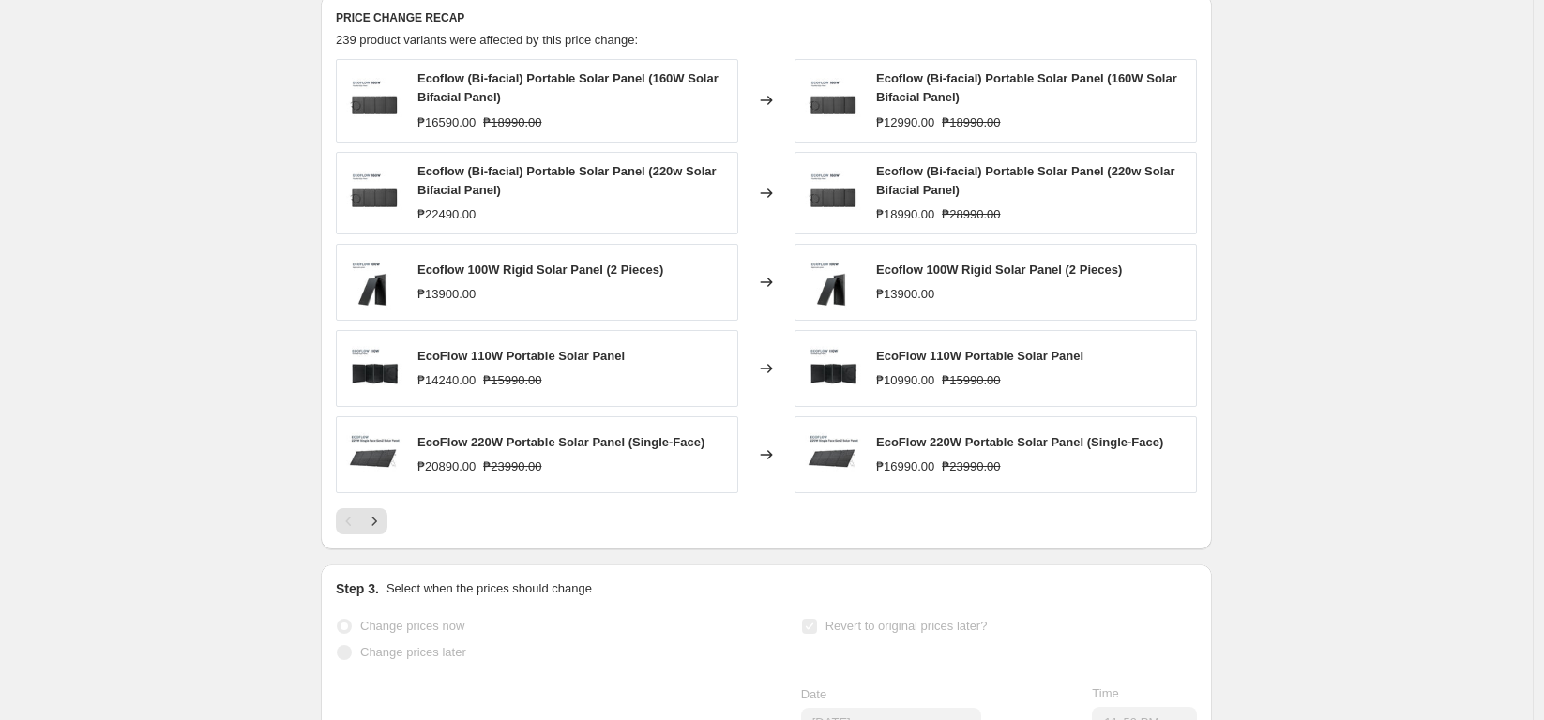
scroll to position [909, 0]
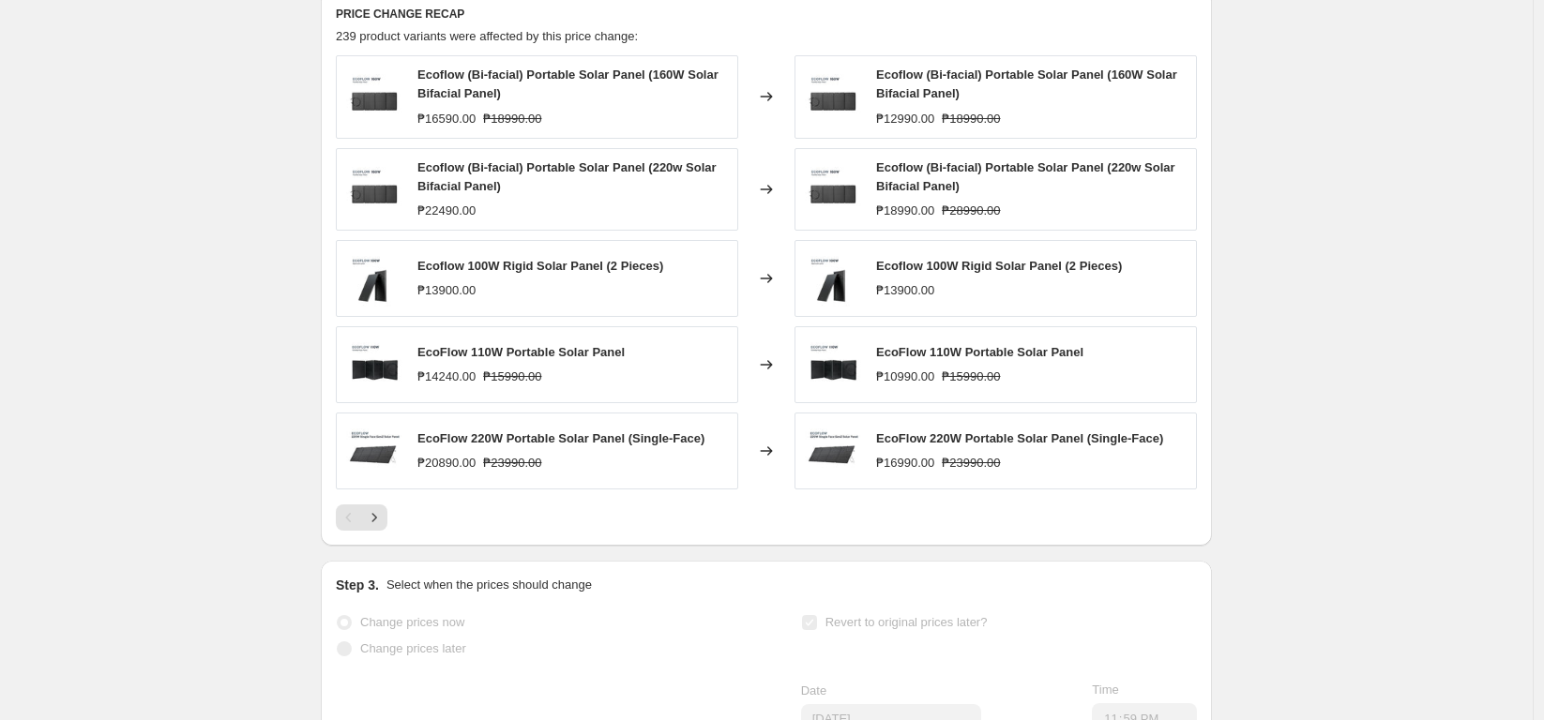
click at [375, 527] on icon "Next" at bounding box center [374, 517] width 19 height 19
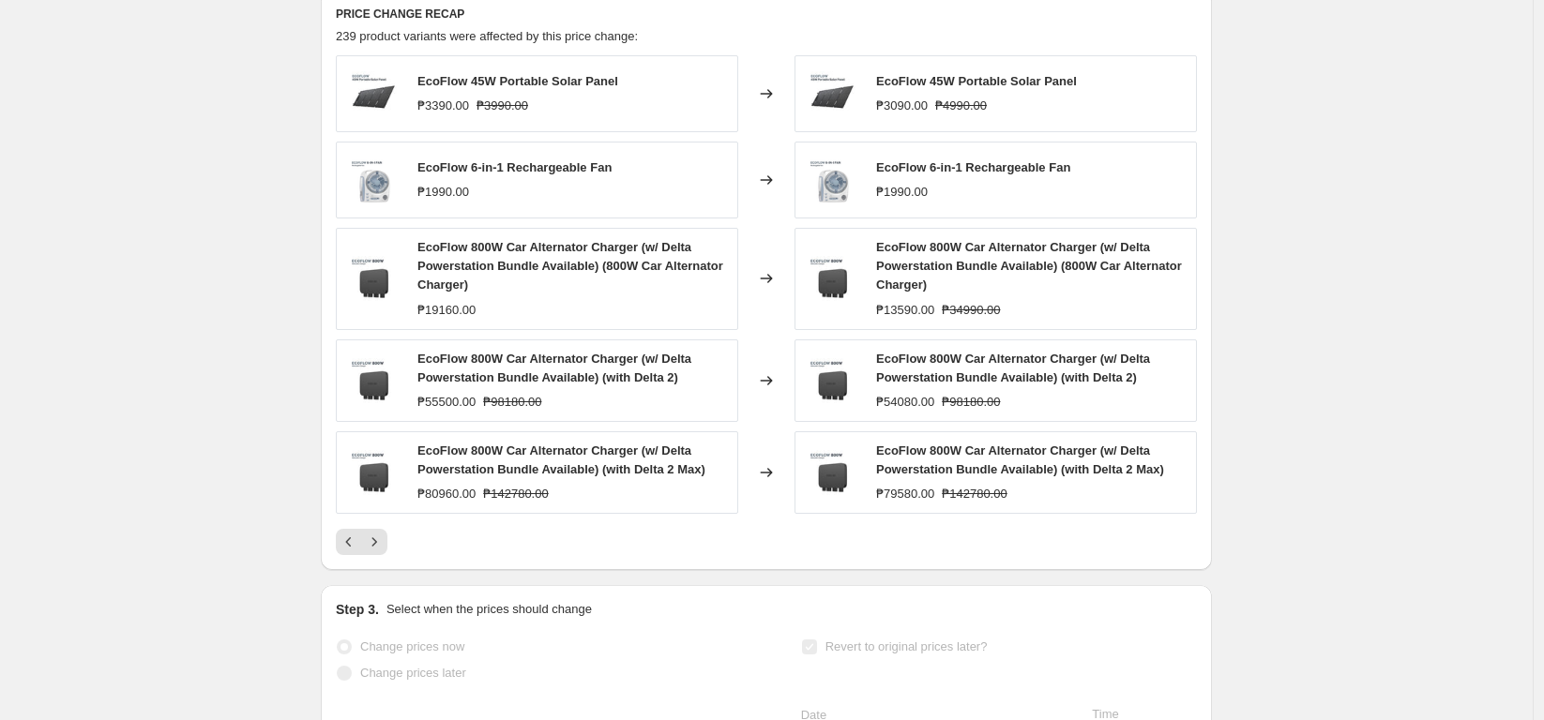
click at [376, 537] on div "EcoFlow 45W Portable Solar Panel ₱3390.00 ₱3990.00 Changed to EcoFlow 45W Porta…" at bounding box center [766, 305] width 861 height 500
click at [382, 551] on icon "Next" at bounding box center [374, 542] width 19 height 19
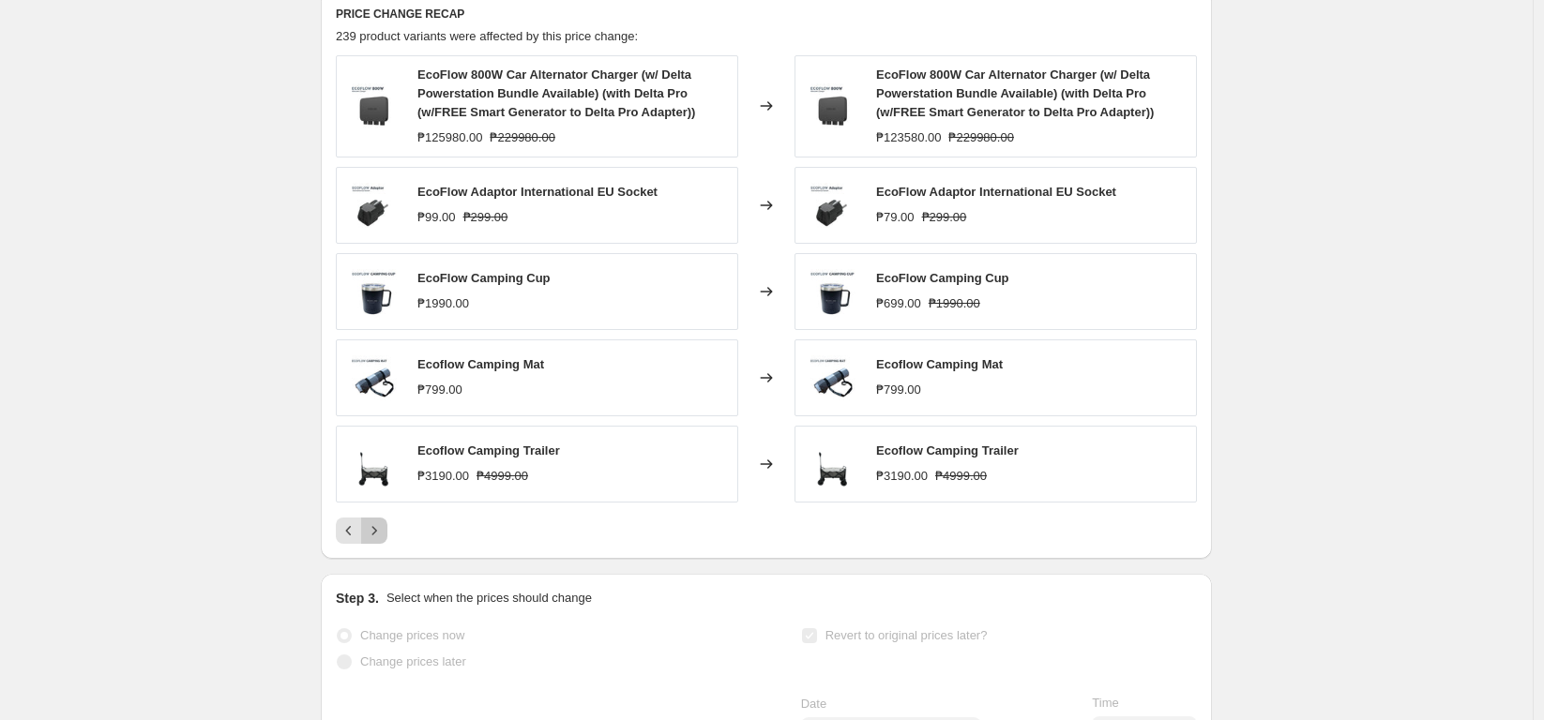
click at [380, 540] on icon "Next" at bounding box center [374, 530] width 19 height 19
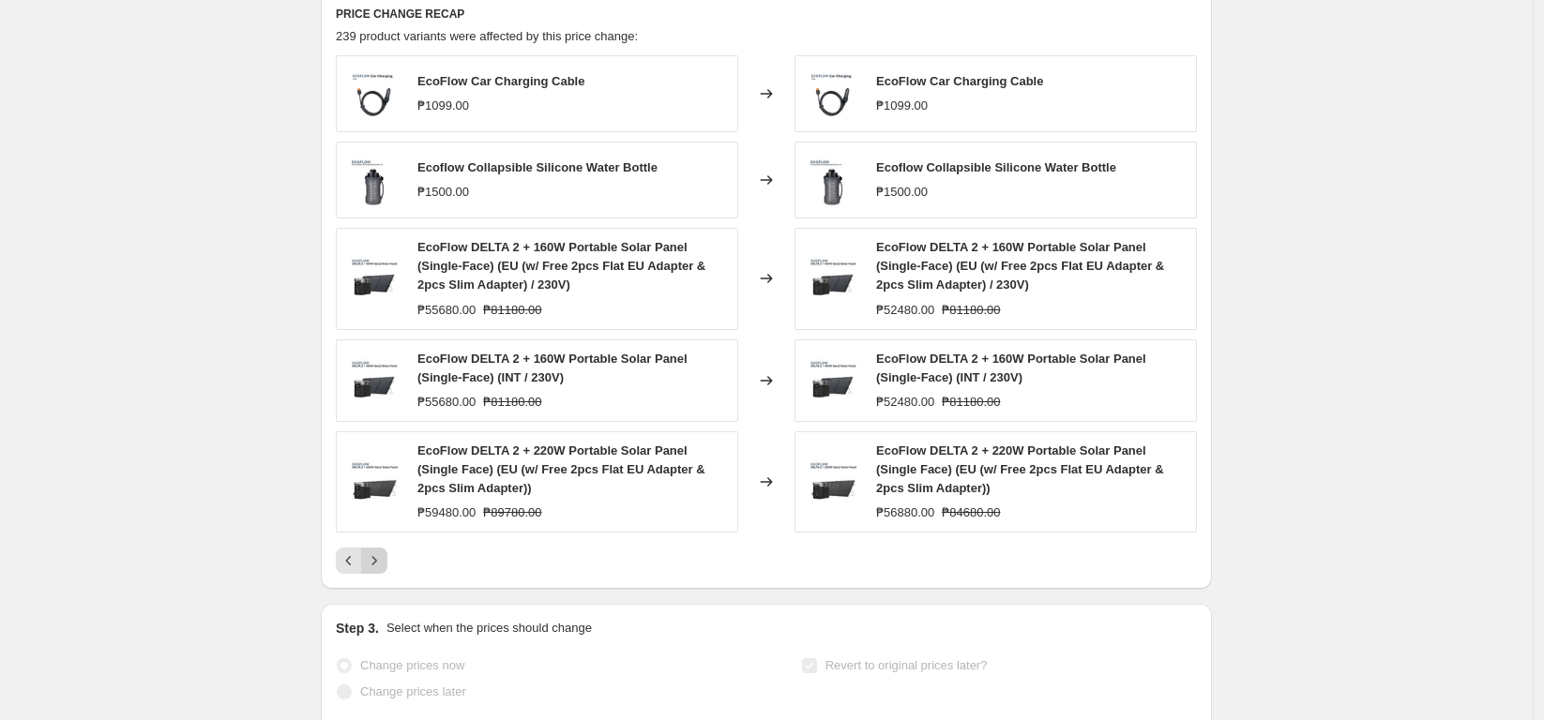
click at [387, 569] on button "Next" at bounding box center [374, 561] width 26 height 26
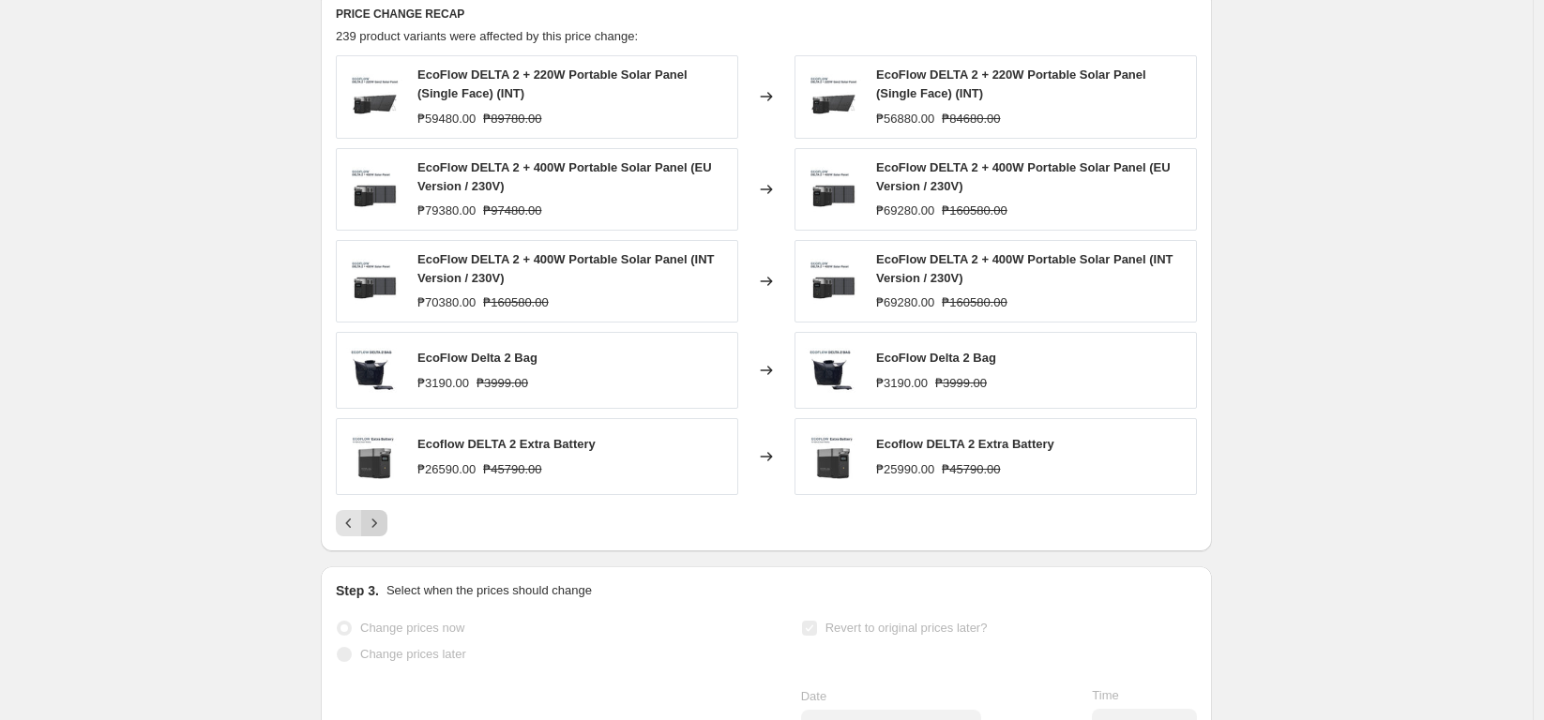
click at [380, 533] on icon "Next" at bounding box center [374, 523] width 19 height 19
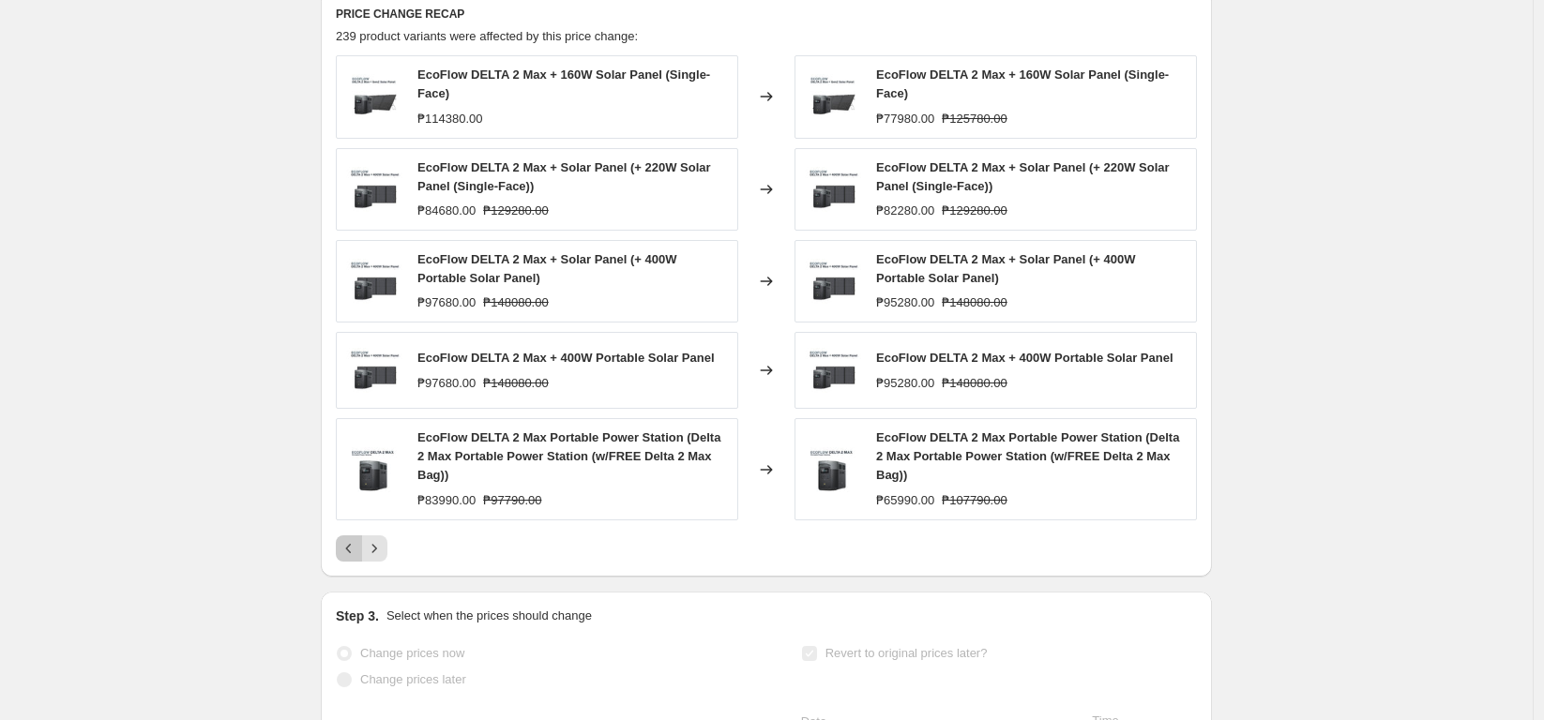
drag, startPoint x: 352, startPoint y: 568, endPoint x: 362, endPoint y: 530, distance: 39.8
click at [352, 553] on icon "Previous" at bounding box center [349, 548] width 6 height 9
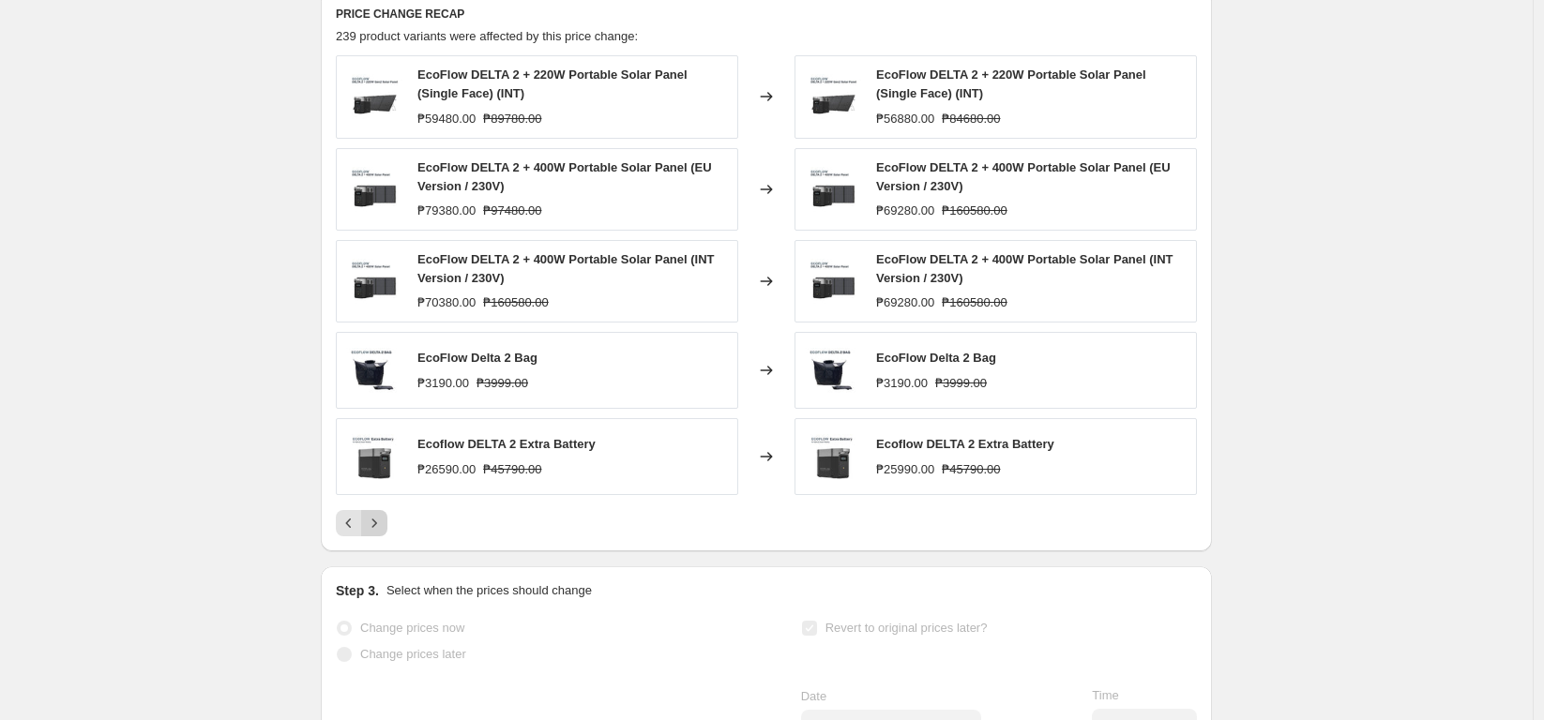
click at [375, 533] on icon "Next" at bounding box center [374, 523] width 19 height 19
